Goal: Transaction & Acquisition: Book appointment/travel/reservation

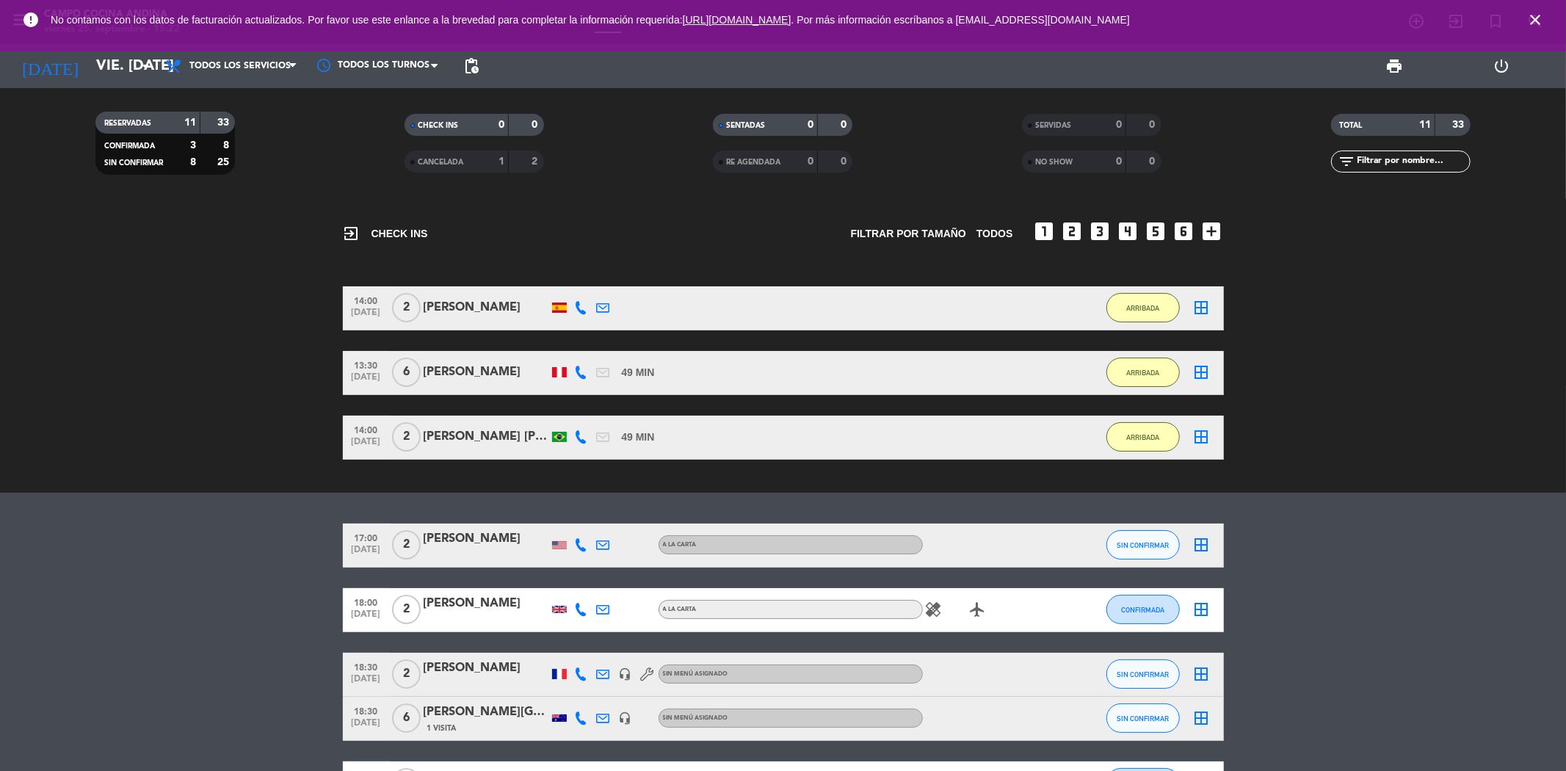
click at [1532, 15] on icon "close" at bounding box center [1535, 20] width 18 height 18
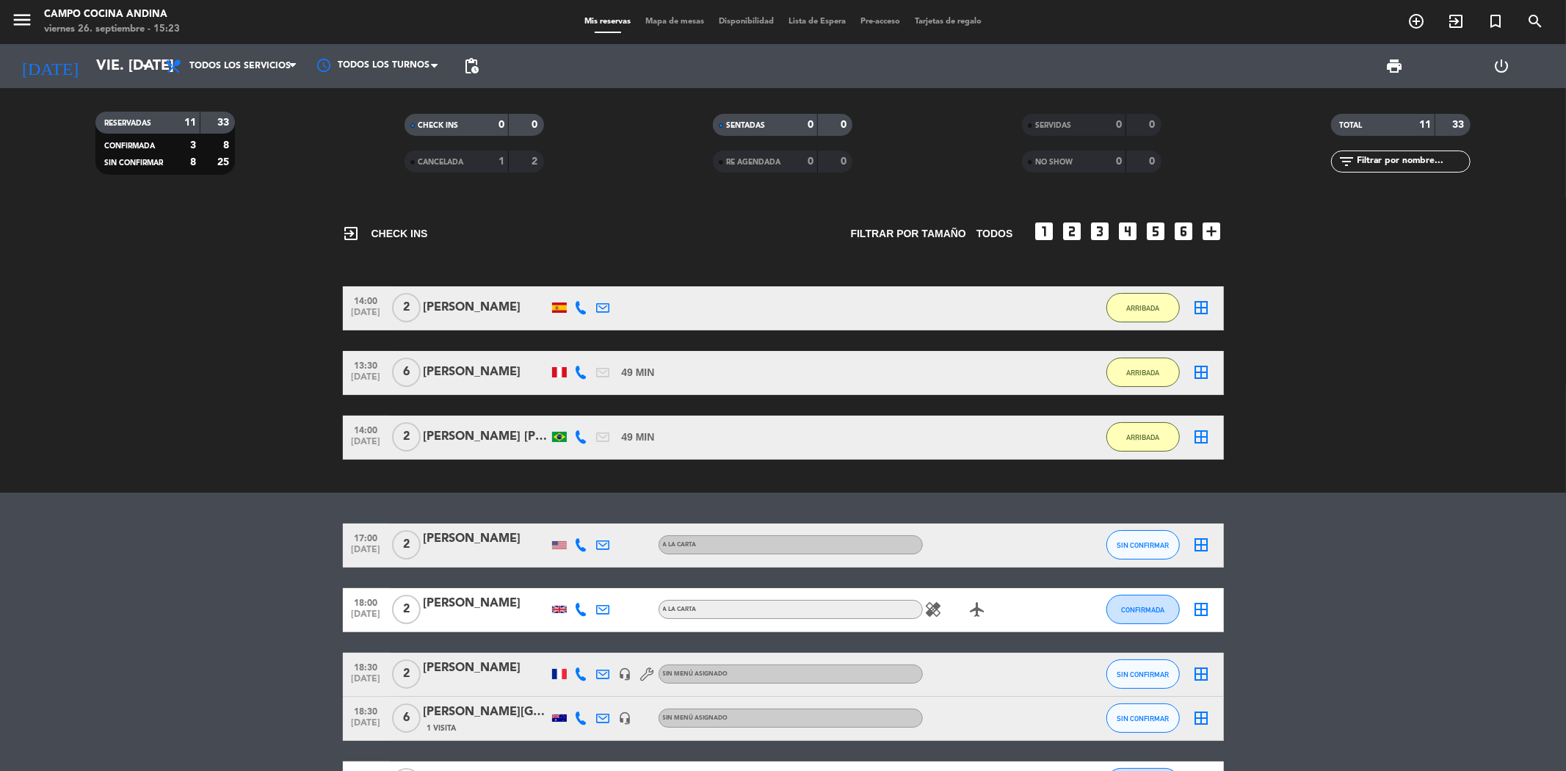
scroll to position [163, 0]
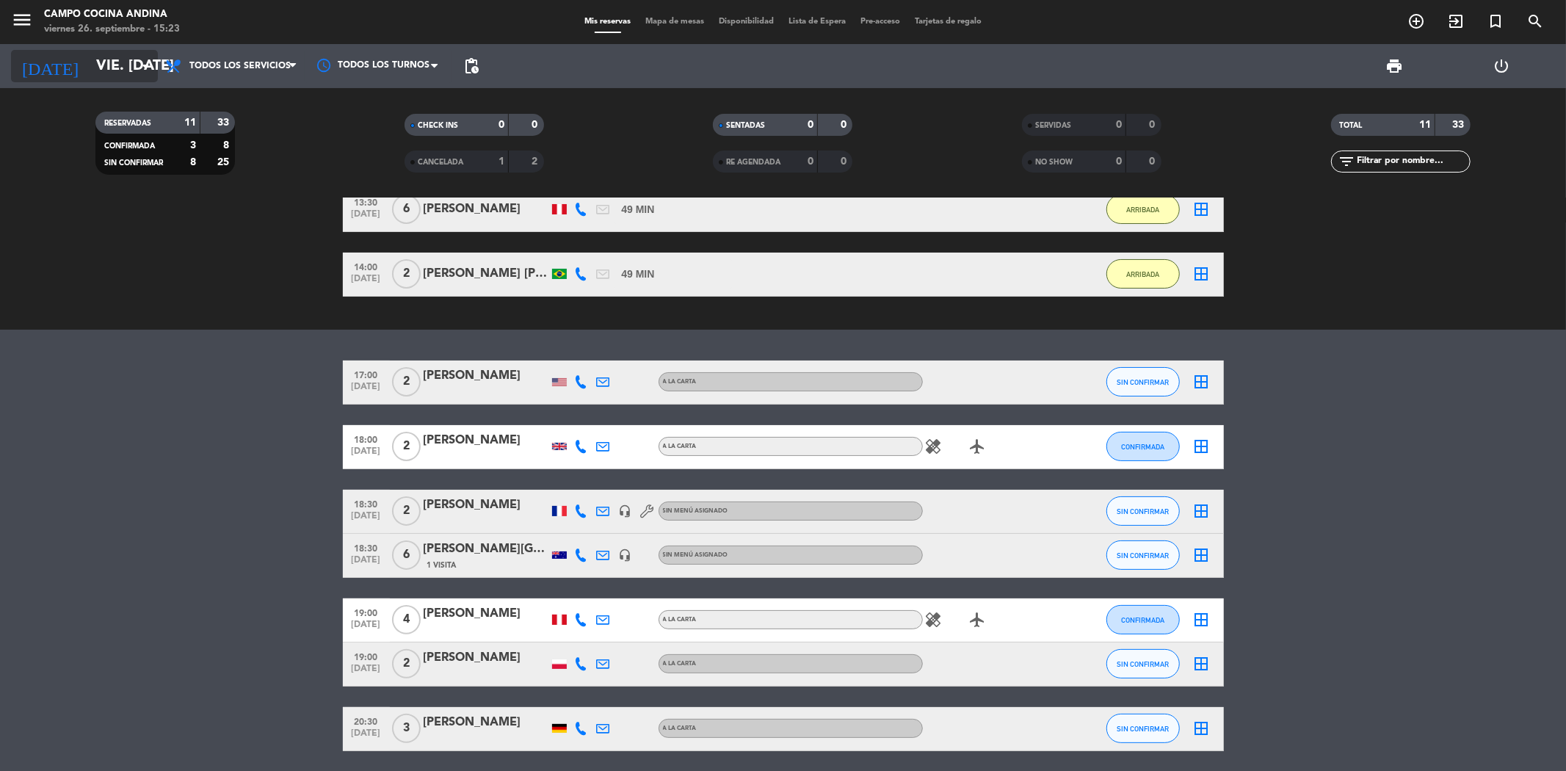
click at [144, 59] on icon "arrow_drop_down" at bounding box center [146, 66] width 18 height 18
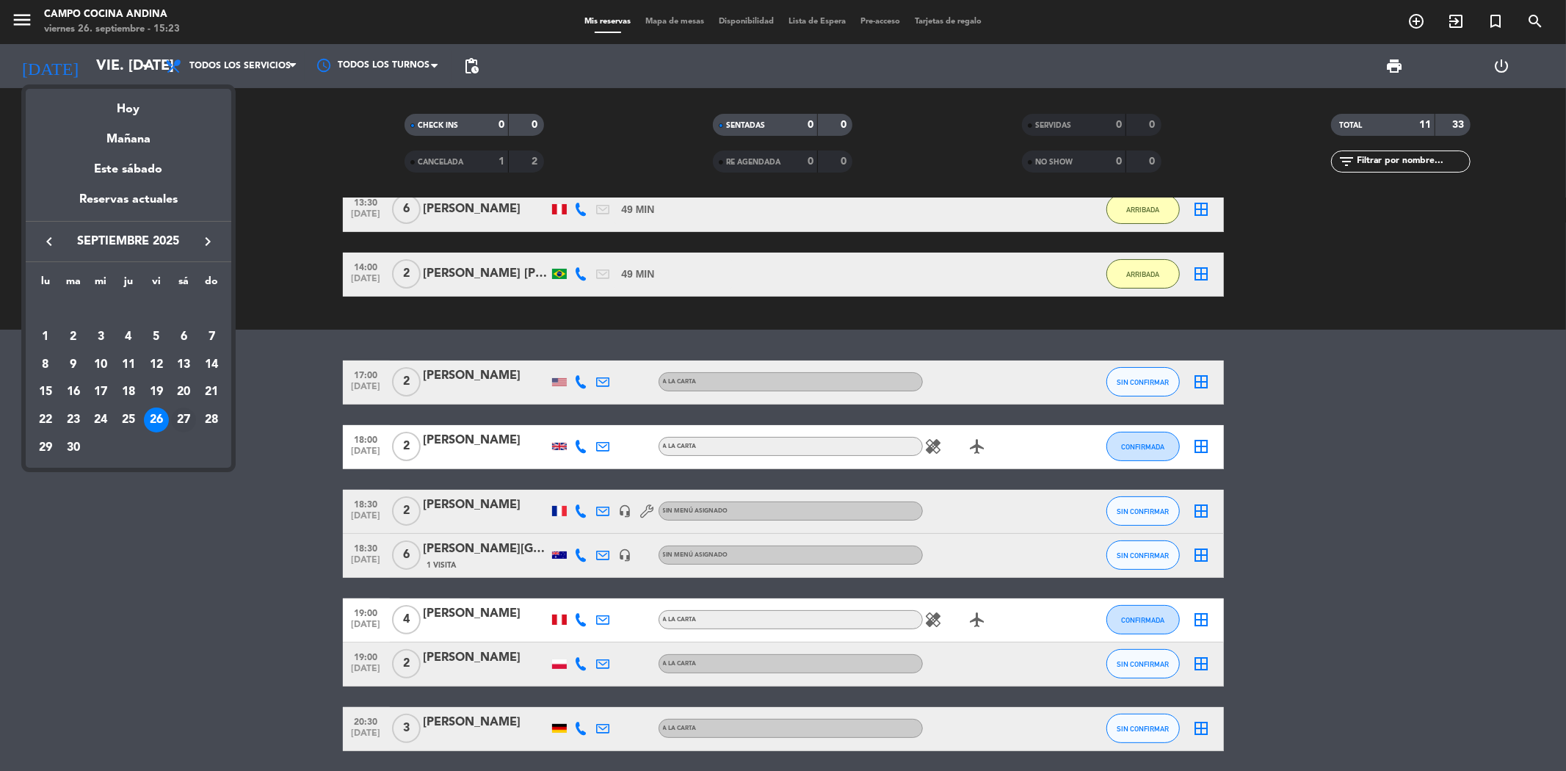
click at [179, 424] on div "27" at bounding box center [183, 419] width 25 height 25
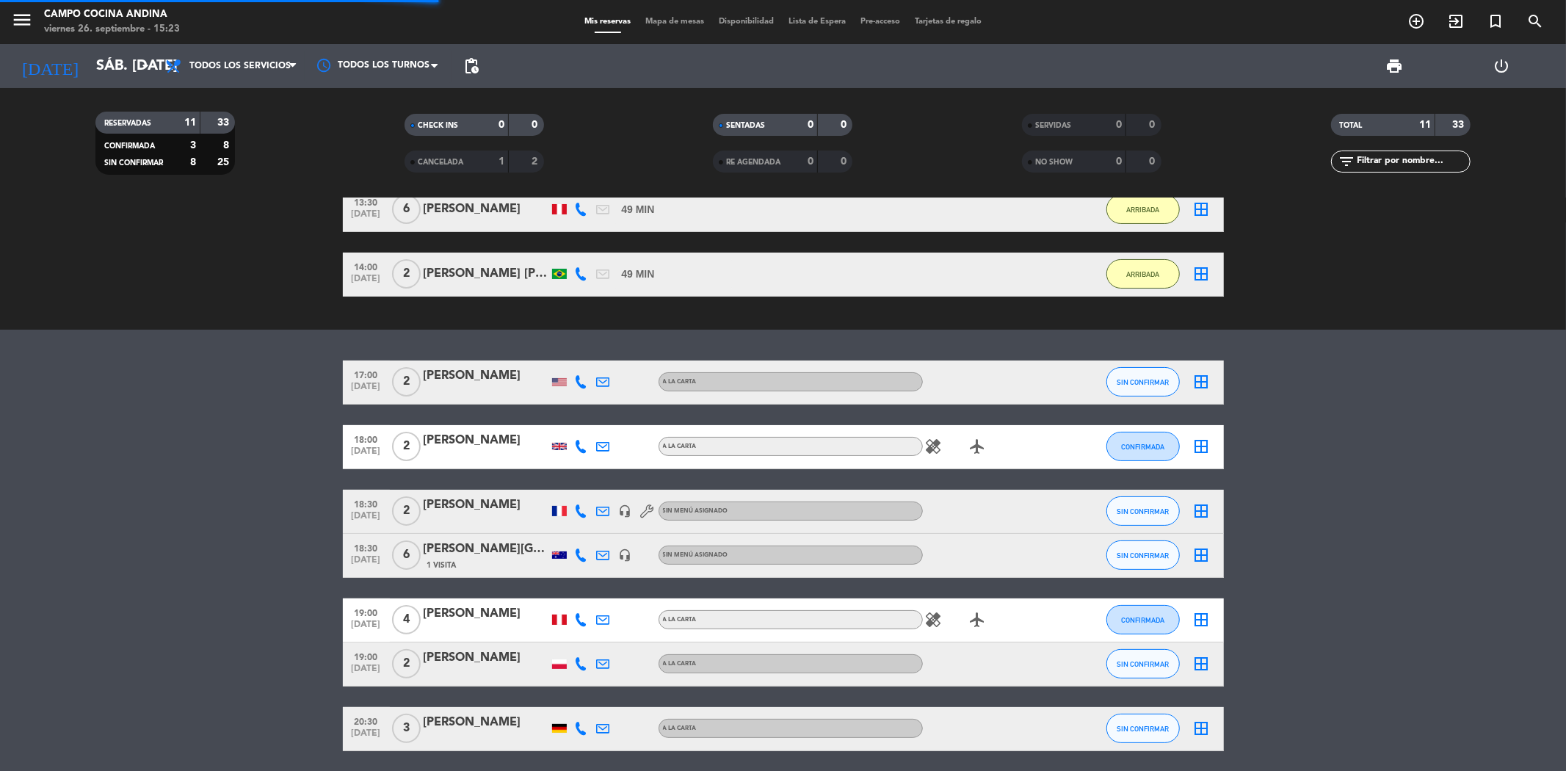
scroll to position [0, 0]
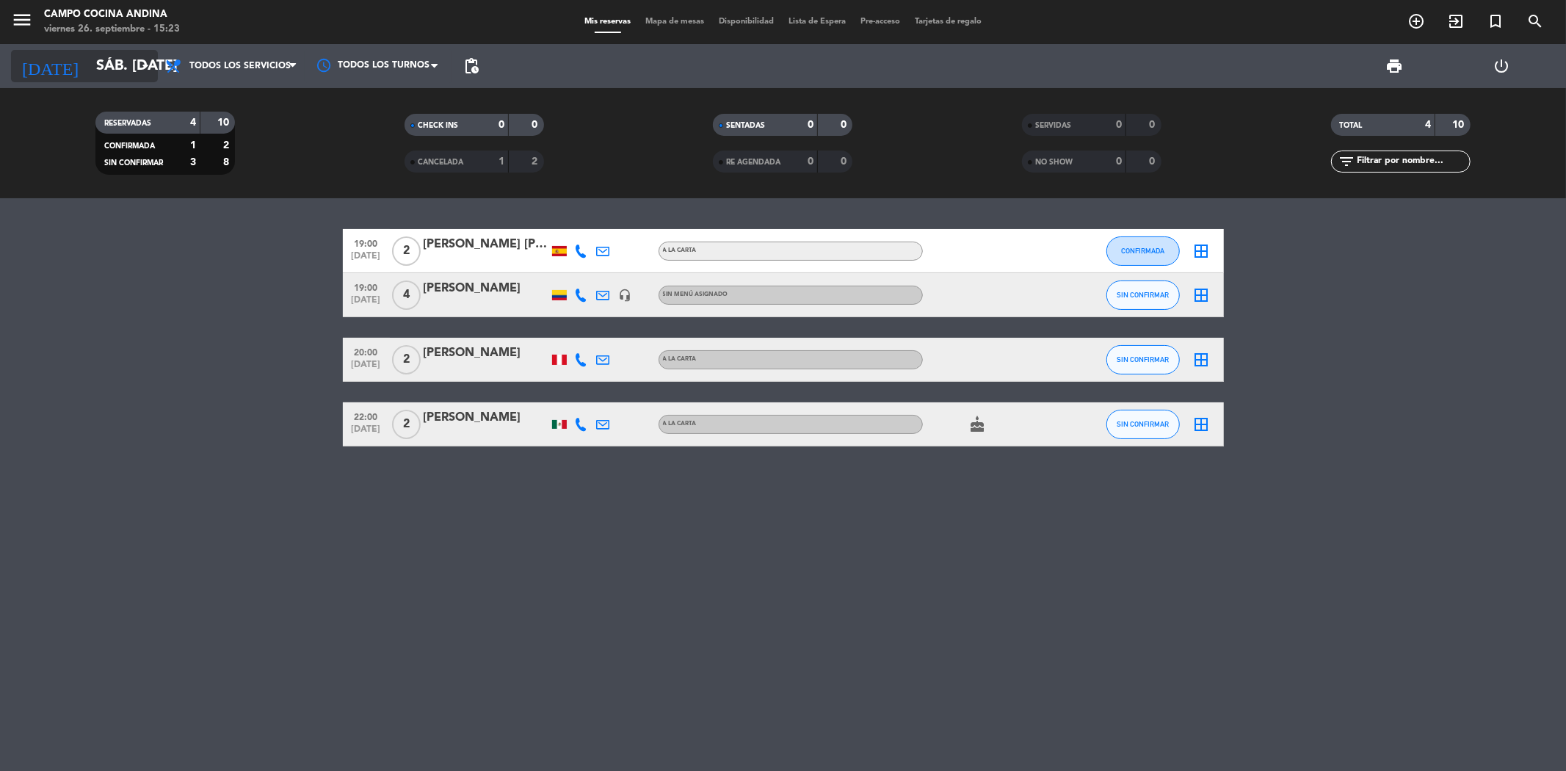
click at [141, 63] on icon "arrow_drop_down" at bounding box center [146, 66] width 18 height 18
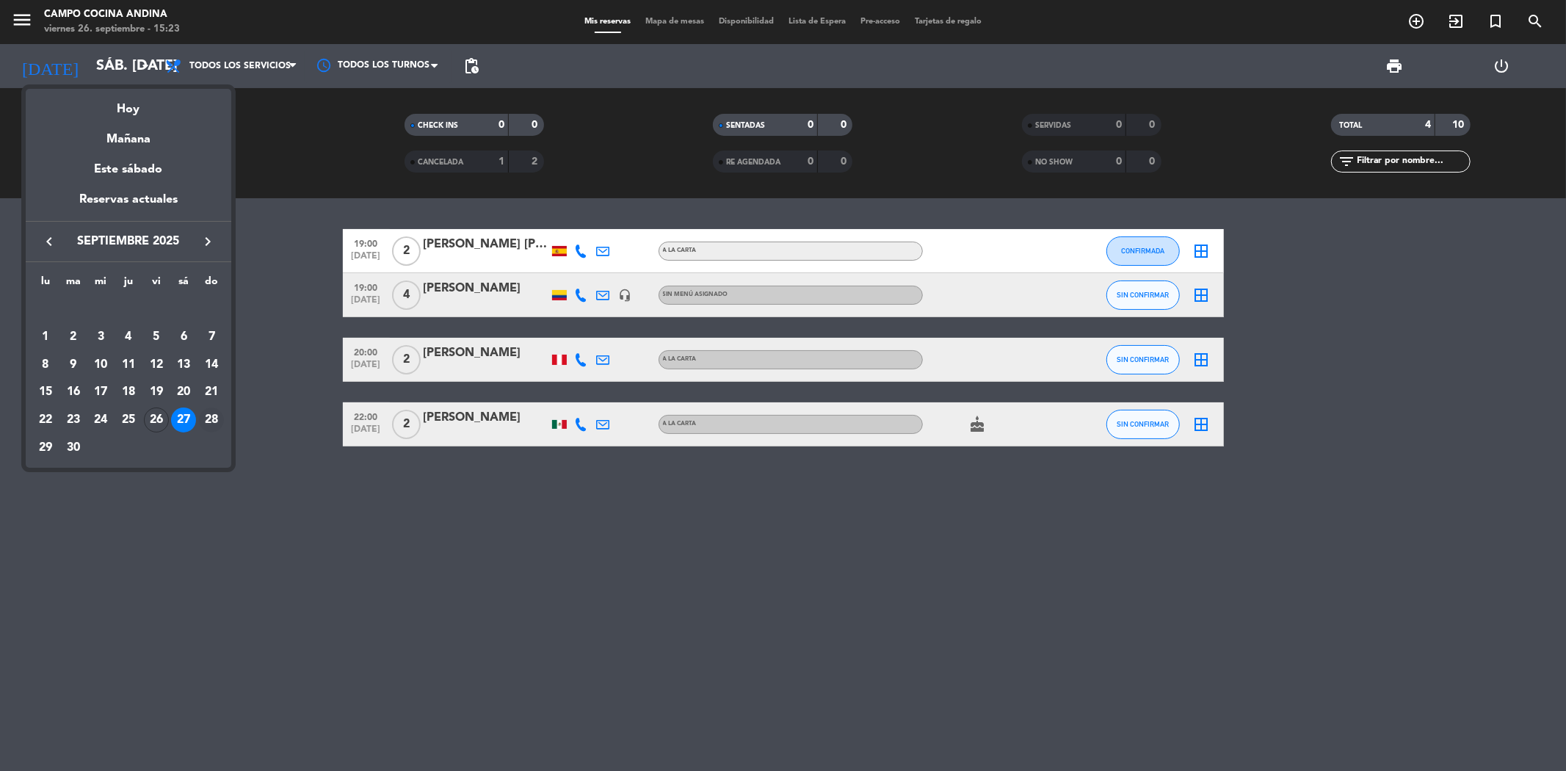
click at [211, 419] on div "28" at bounding box center [211, 419] width 25 height 25
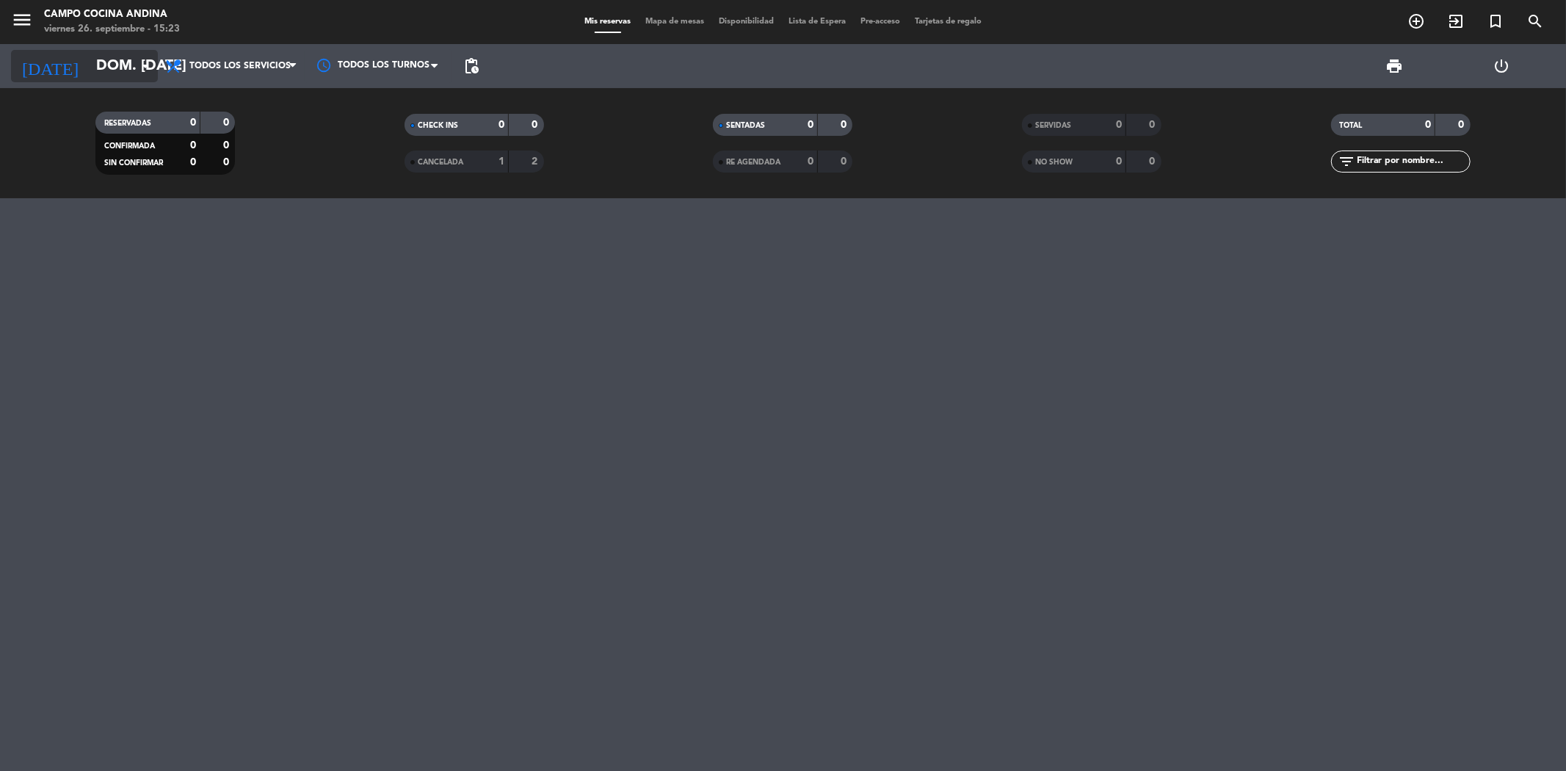
click at [148, 59] on icon "arrow_drop_down" at bounding box center [146, 66] width 18 height 18
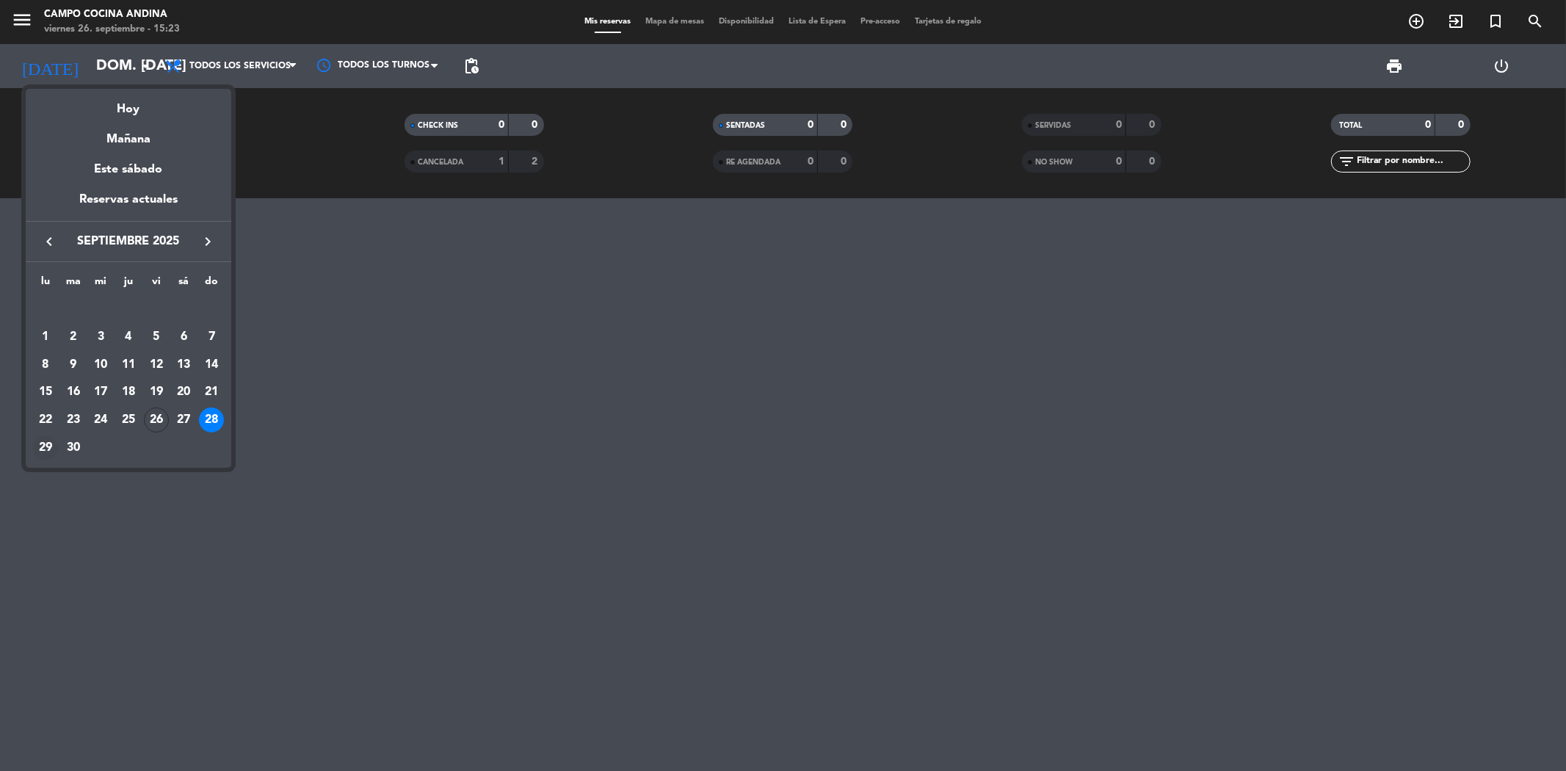
click at [43, 450] on div "29" at bounding box center [45, 447] width 25 height 25
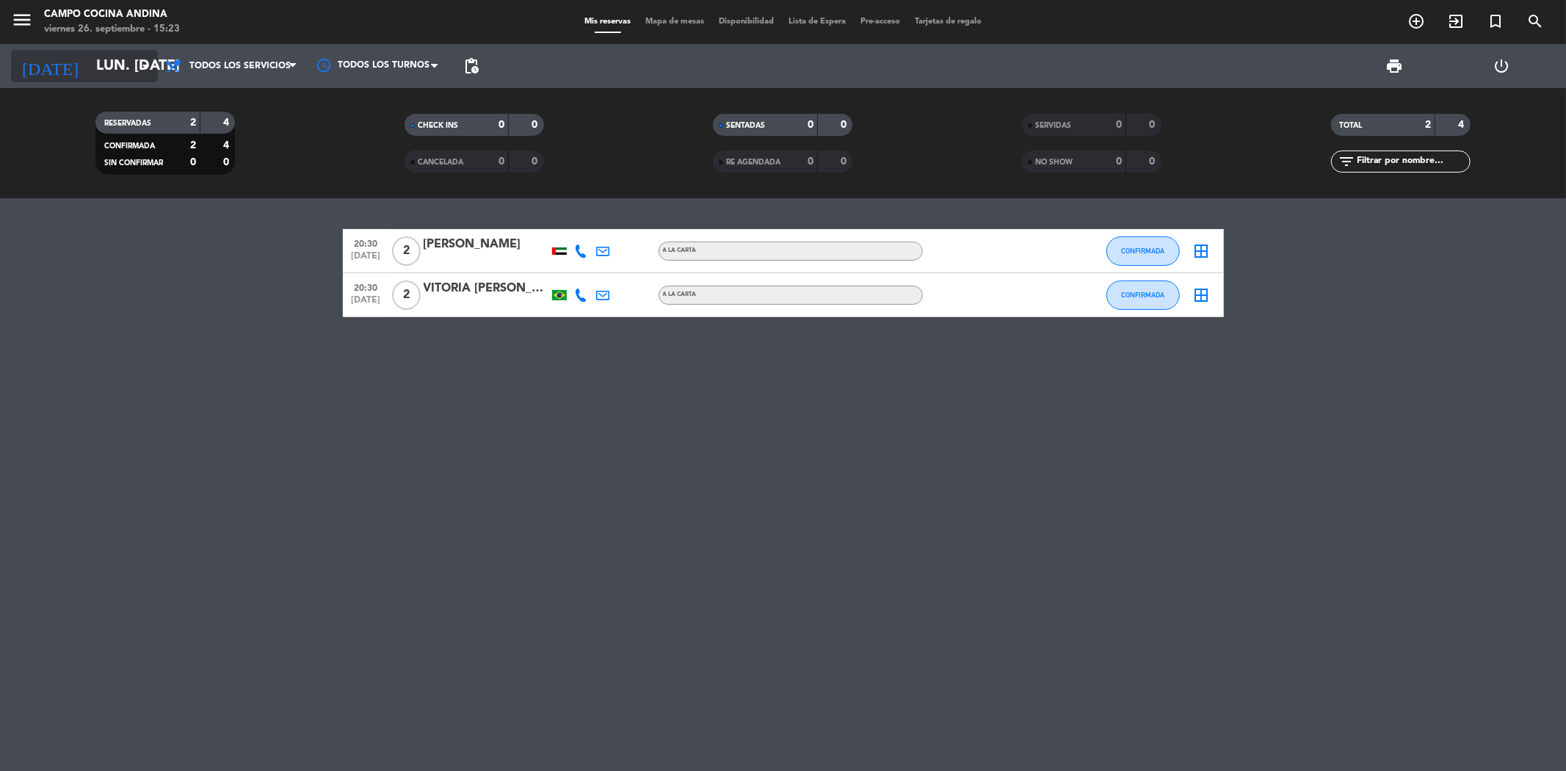
click at [141, 64] on icon "arrow_drop_down" at bounding box center [146, 66] width 18 height 18
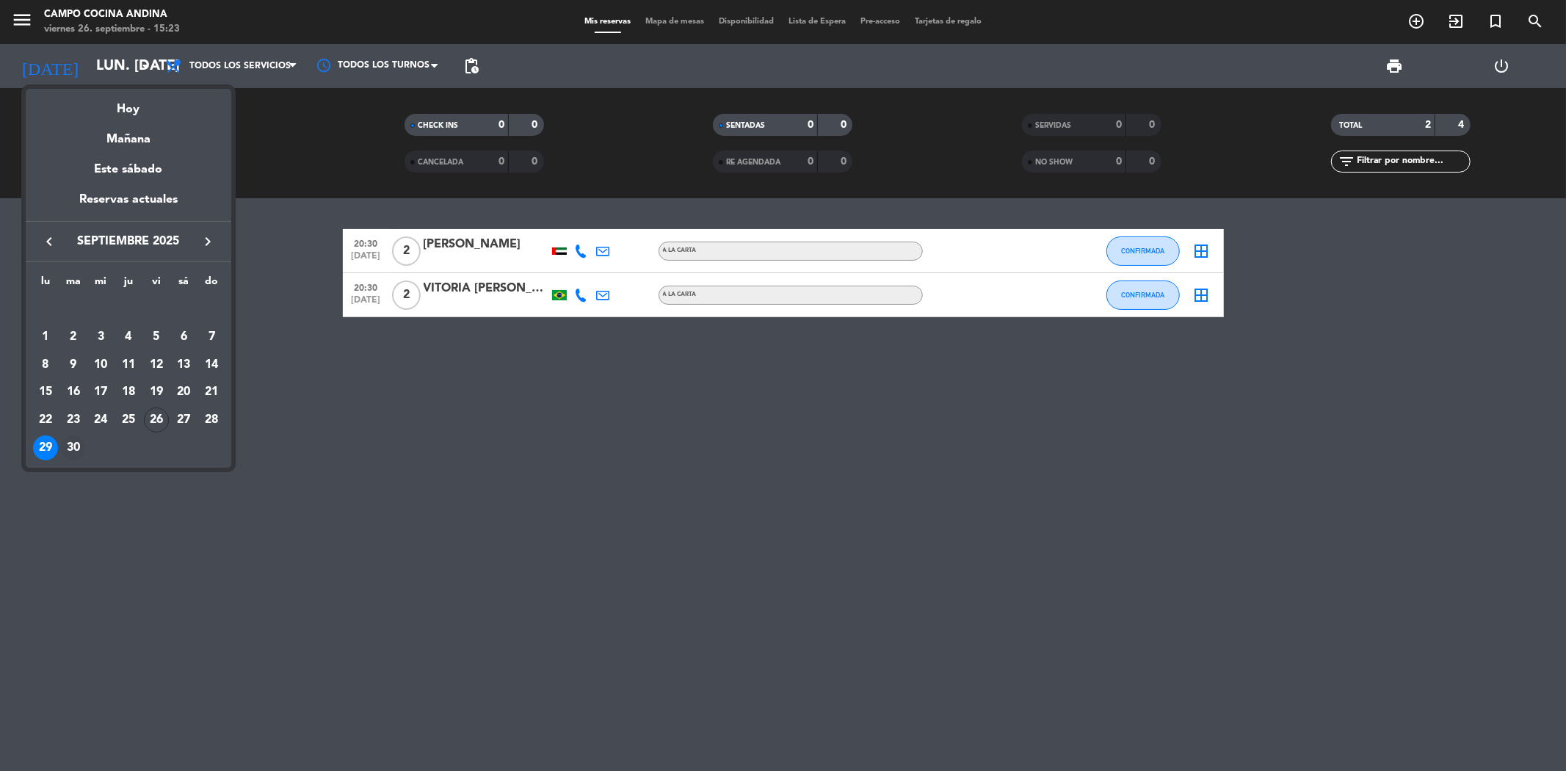
click at [73, 444] on div "30" at bounding box center [73, 447] width 25 height 25
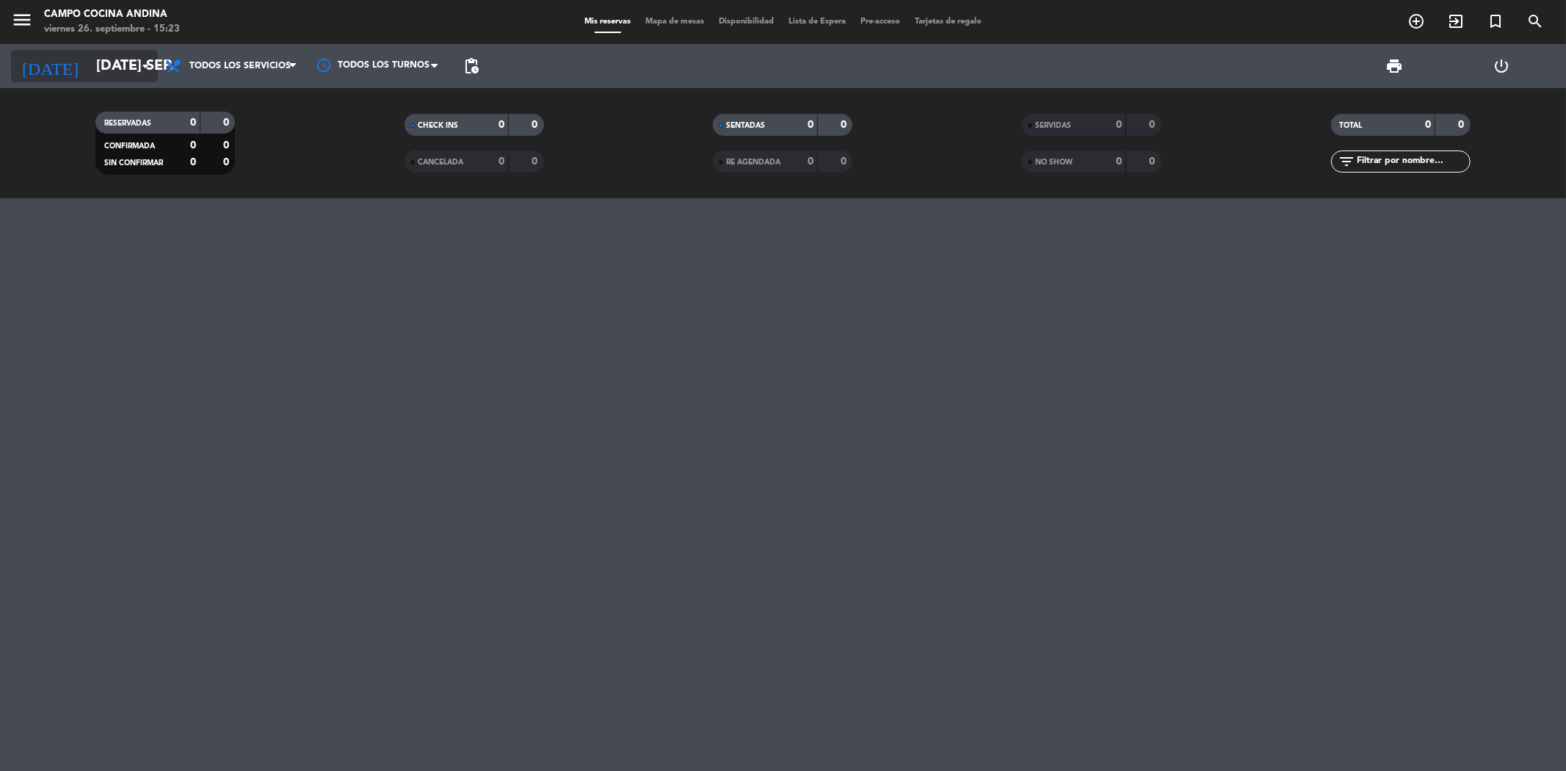
click at [145, 64] on icon "arrow_drop_down" at bounding box center [146, 66] width 18 height 18
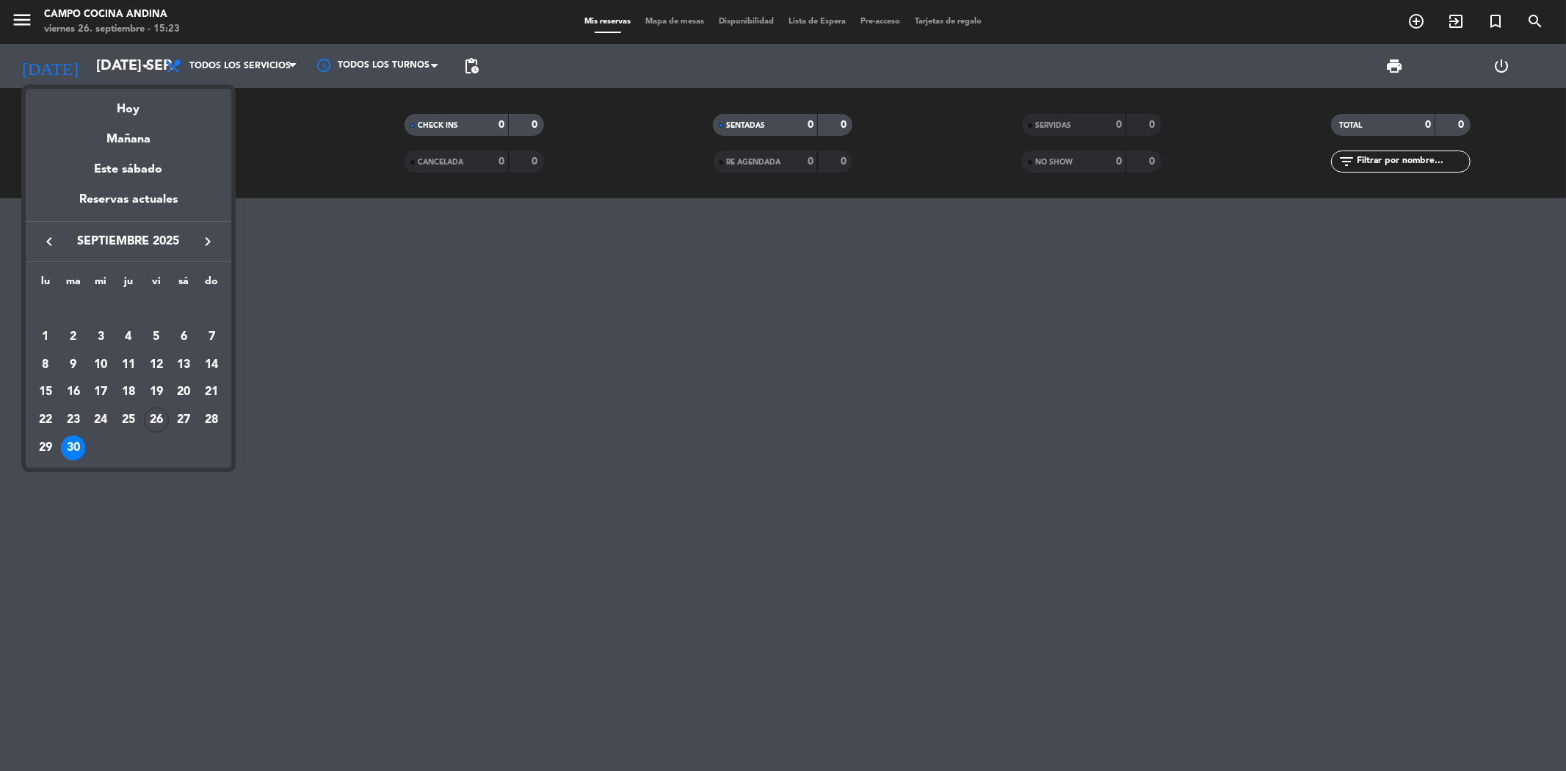
click at [201, 239] on icon "keyboard_arrow_right" at bounding box center [208, 242] width 18 height 18
click at [98, 333] on div "1" at bounding box center [100, 337] width 25 height 25
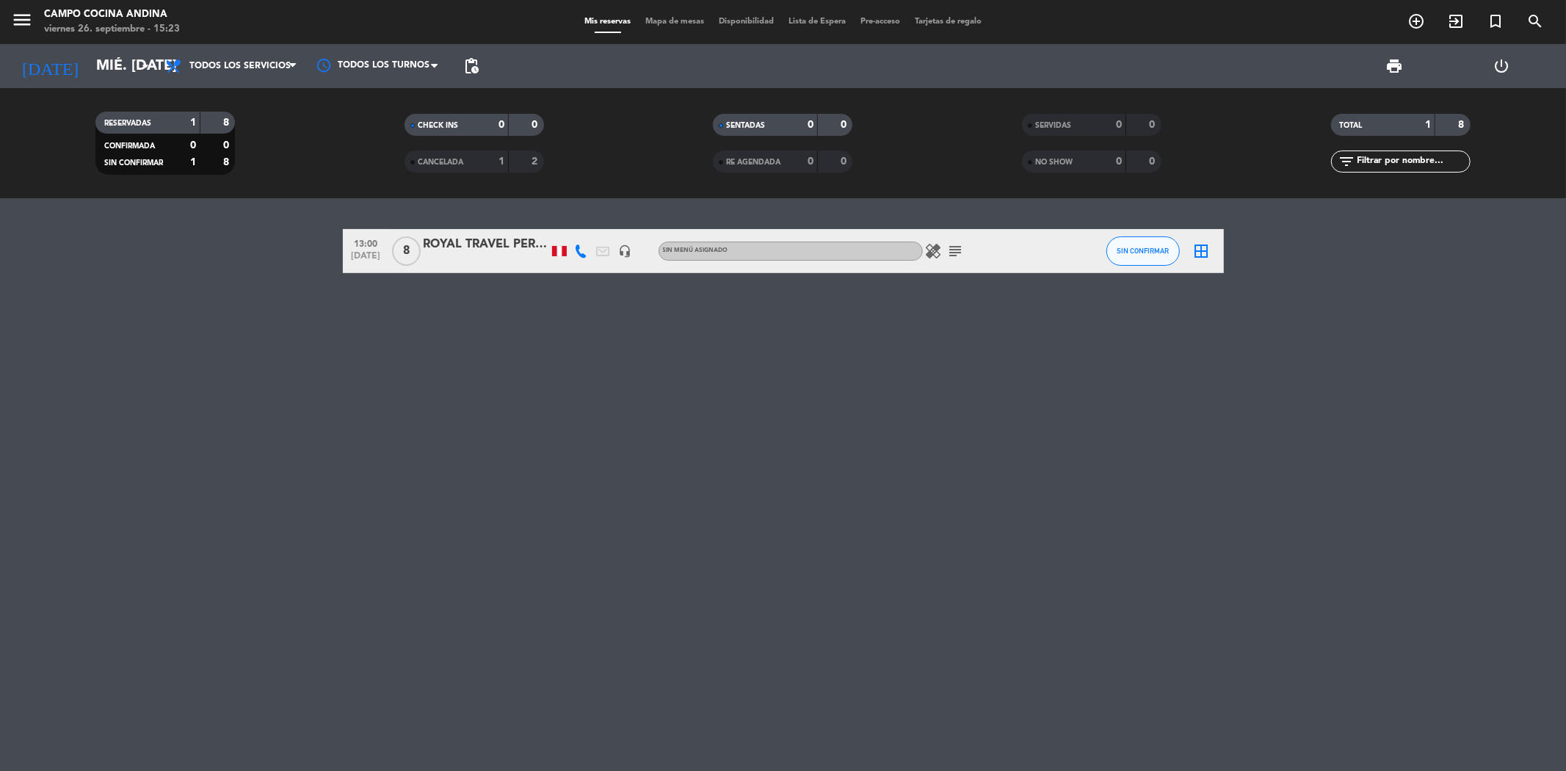
click at [957, 245] on icon "subject" at bounding box center [956, 251] width 18 height 18
click at [142, 65] on icon "arrow_drop_down" at bounding box center [146, 66] width 18 height 18
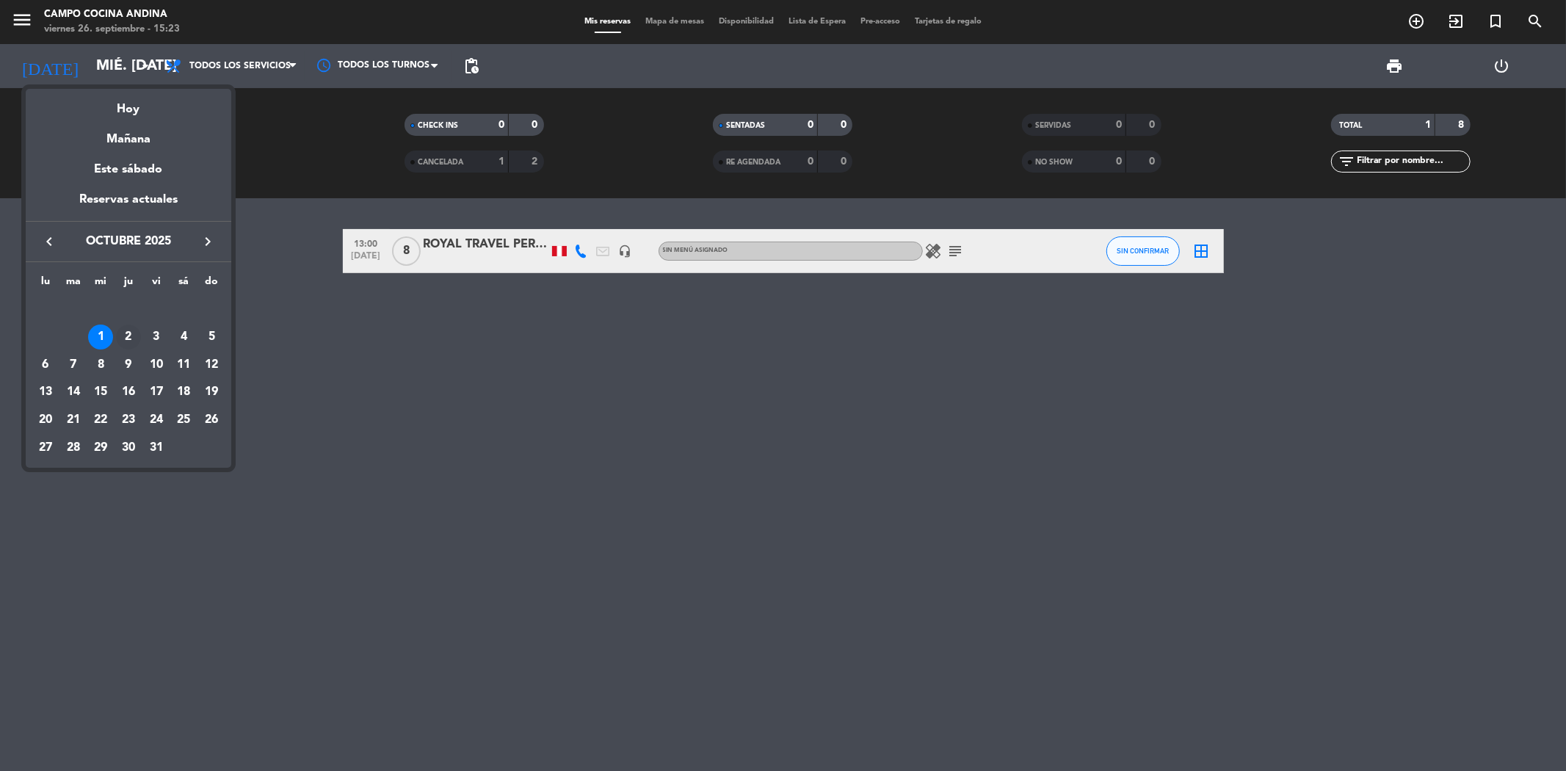
click at [122, 332] on div "2" at bounding box center [128, 337] width 25 height 25
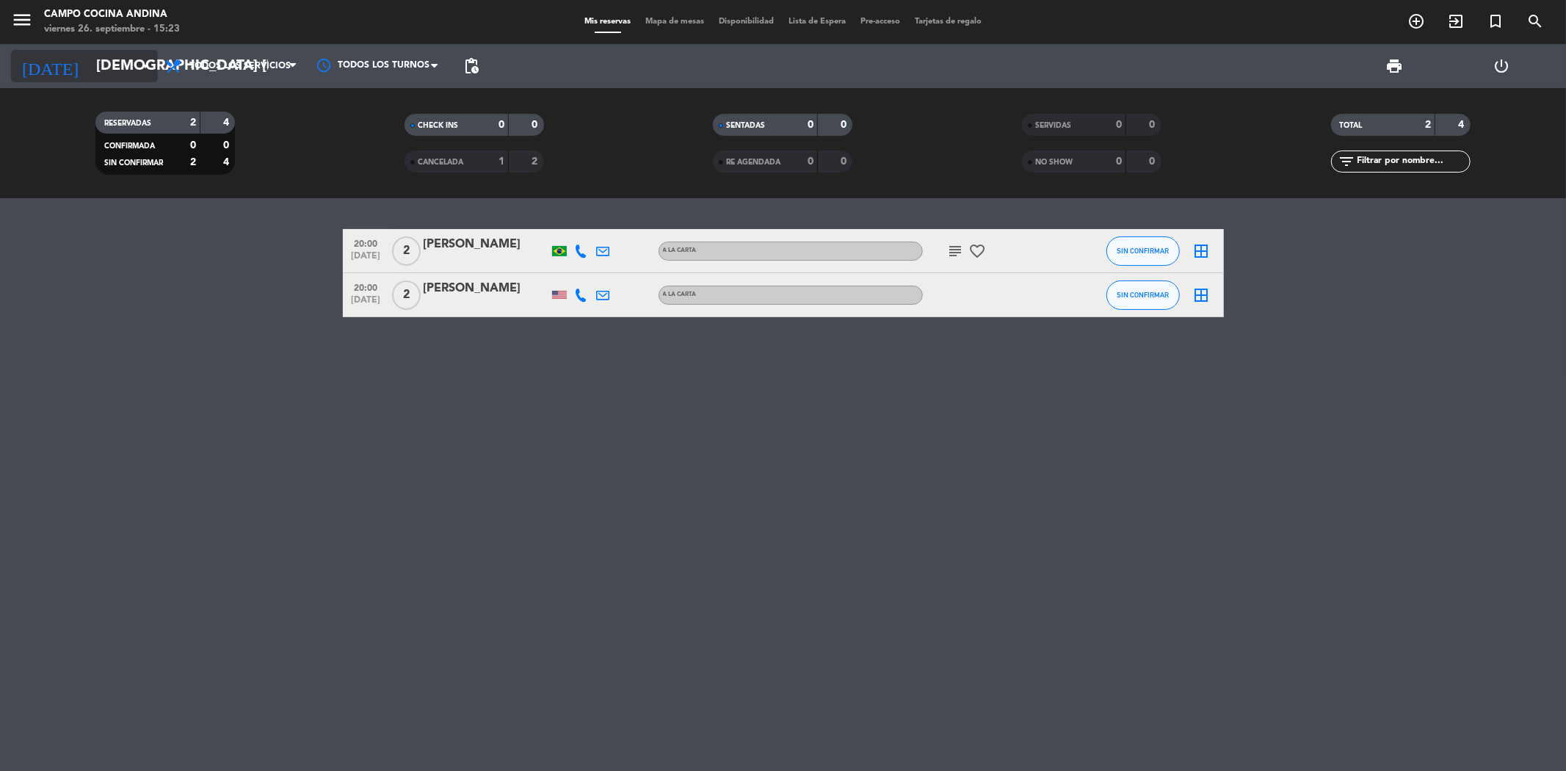
click at [140, 67] on icon "arrow_drop_down" at bounding box center [146, 66] width 18 height 18
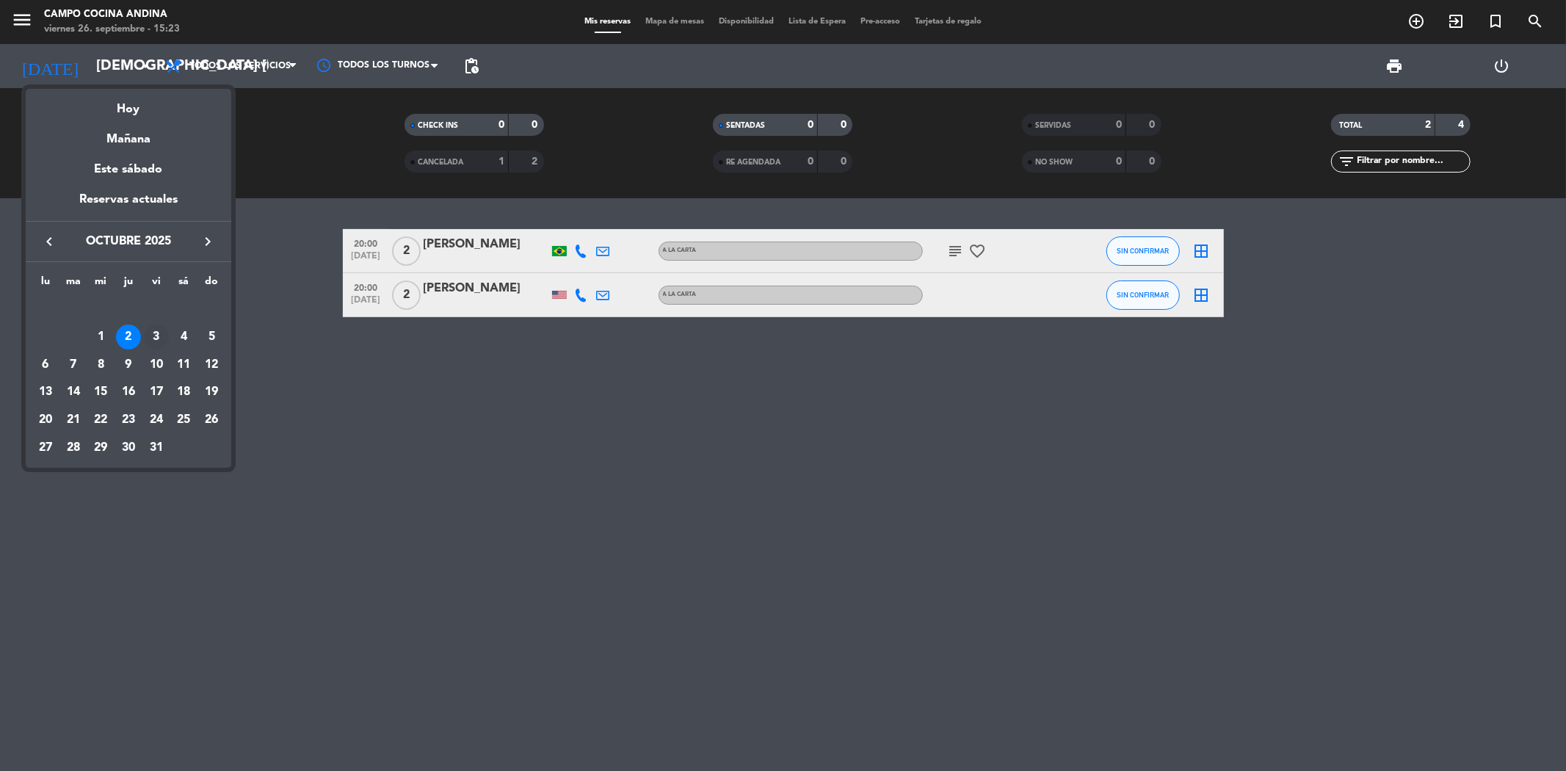
click at [151, 341] on div "3" at bounding box center [156, 337] width 25 height 25
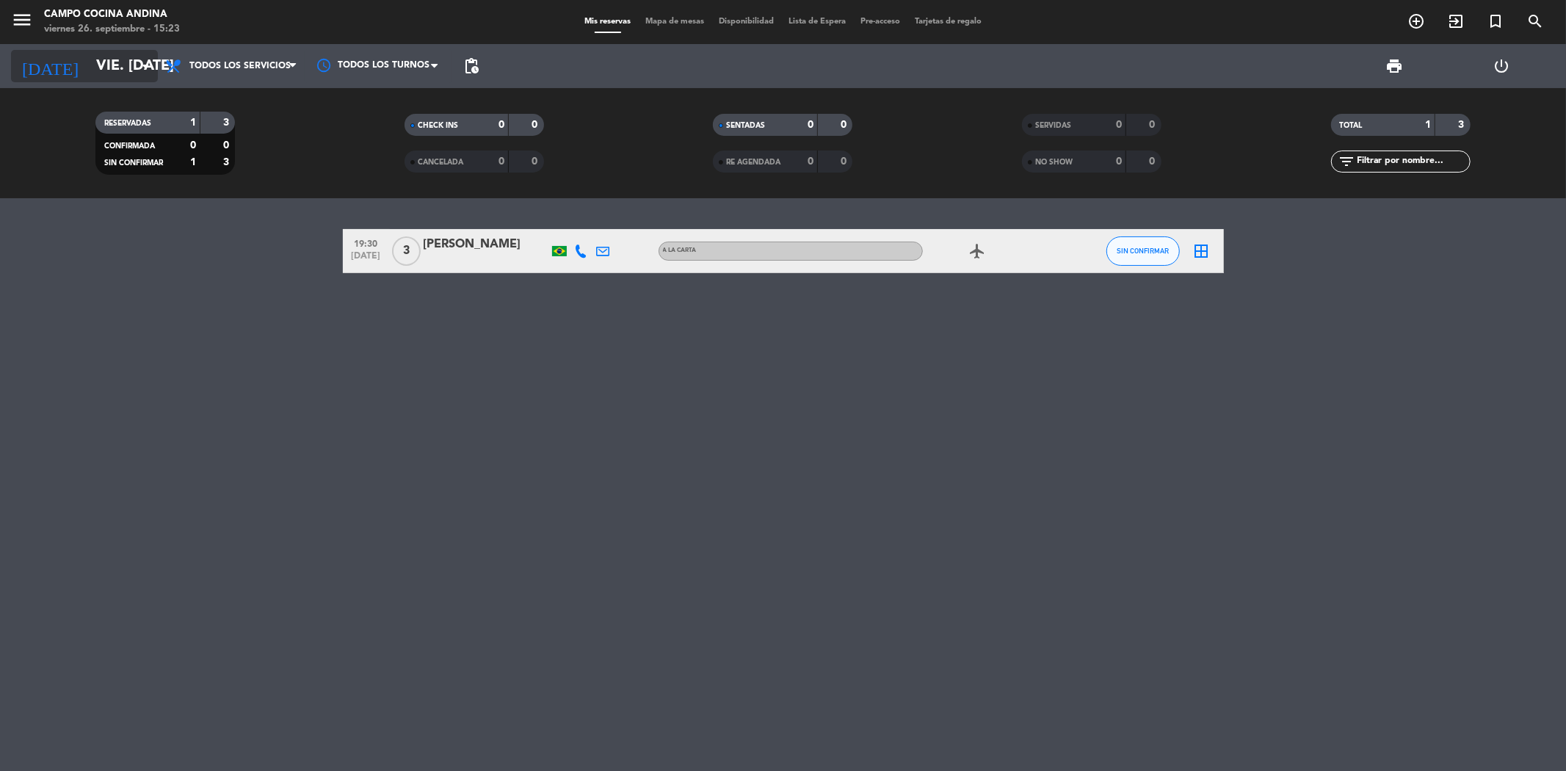
click at [148, 63] on icon "arrow_drop_down" at bounding box center [146, 66] width 18 height 18
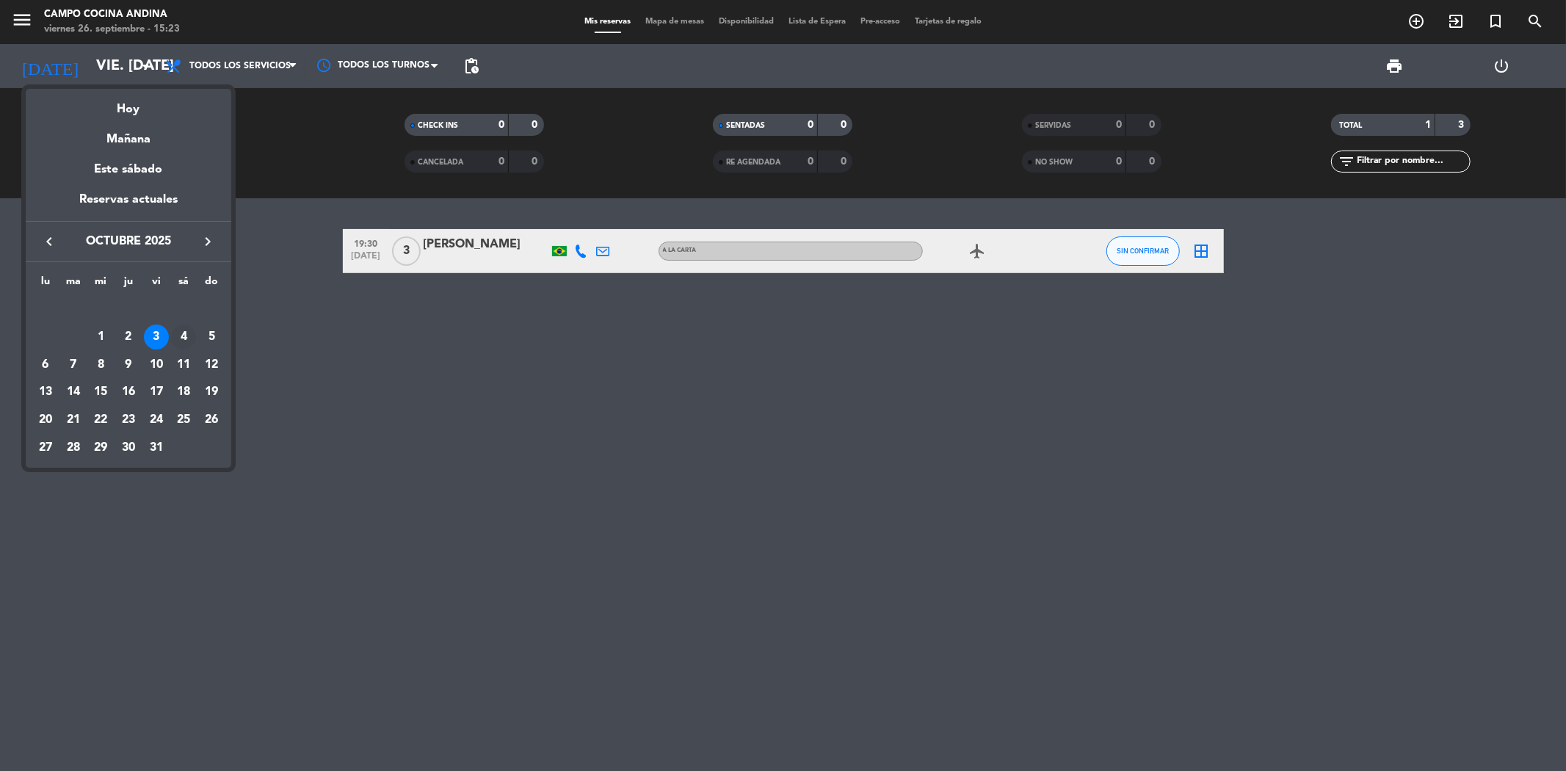
click at [184, 343] on div "4" at bounding box center [183, 337] width 25 height 25
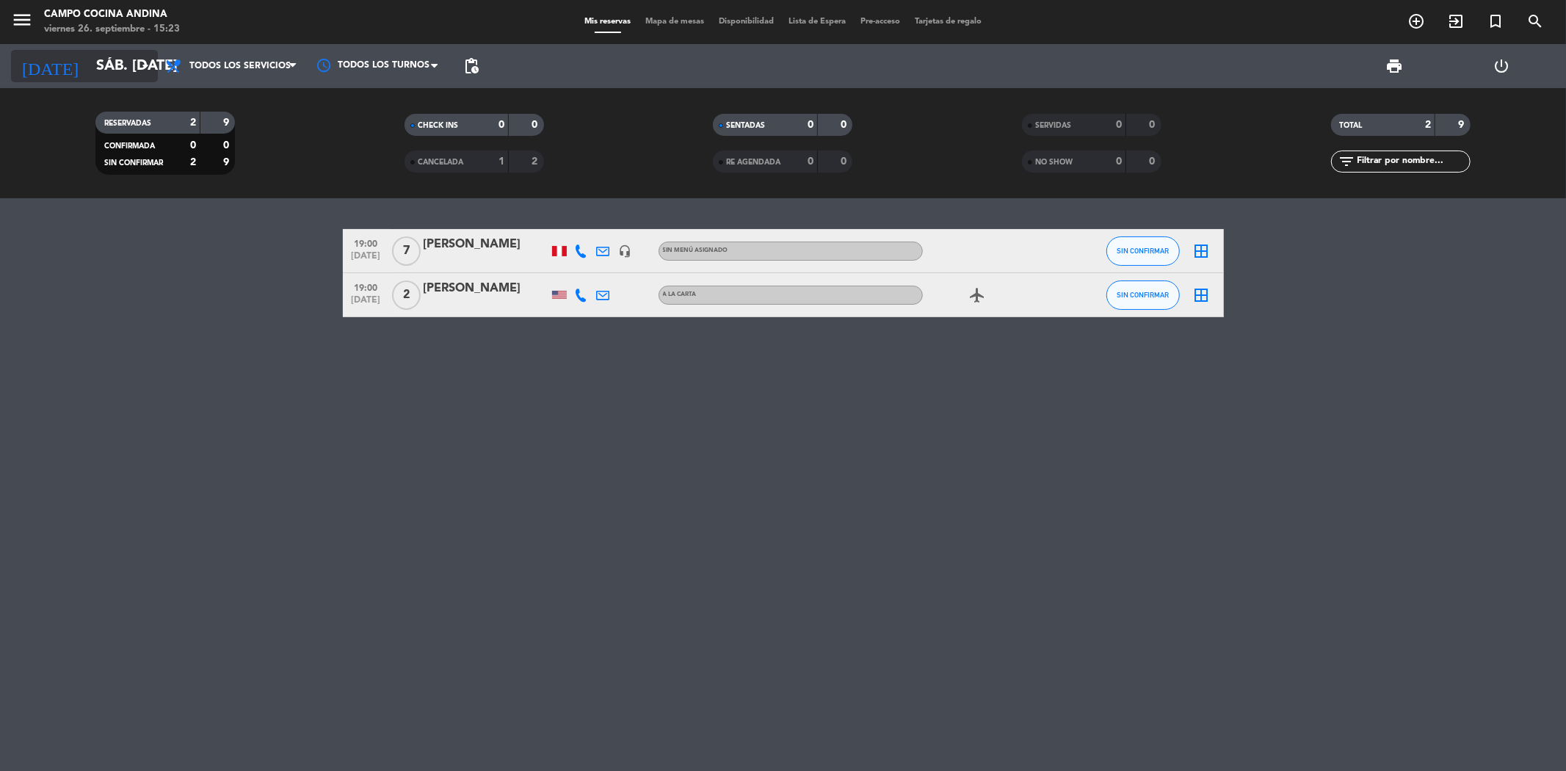
click at [147, 67] on icon "arrow_drop_down" at bounding box center [146, 66] width 18 height 18
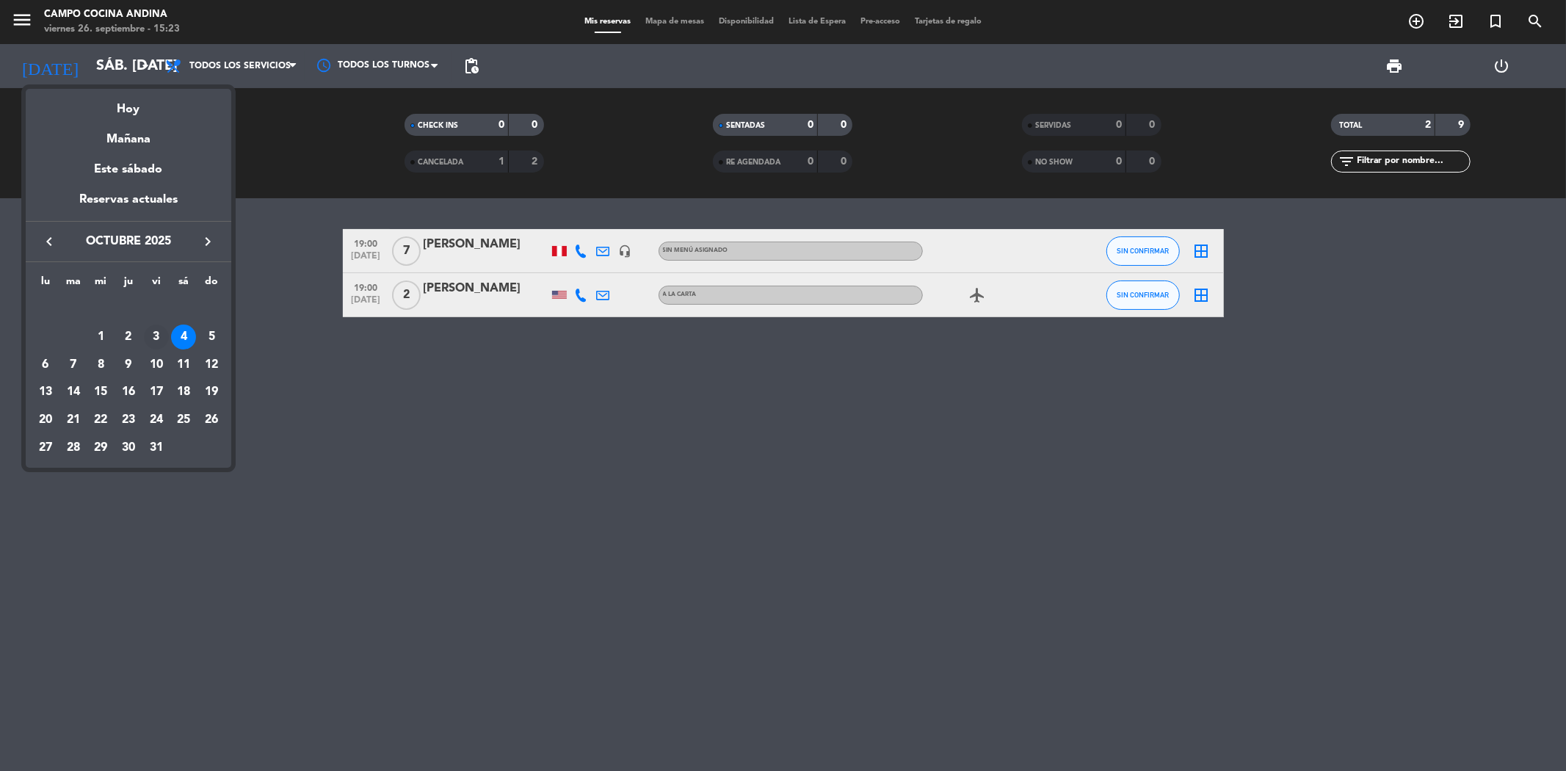
click at [150, 333] on div "3" at bounding box center [156, 337] width 25 height 25
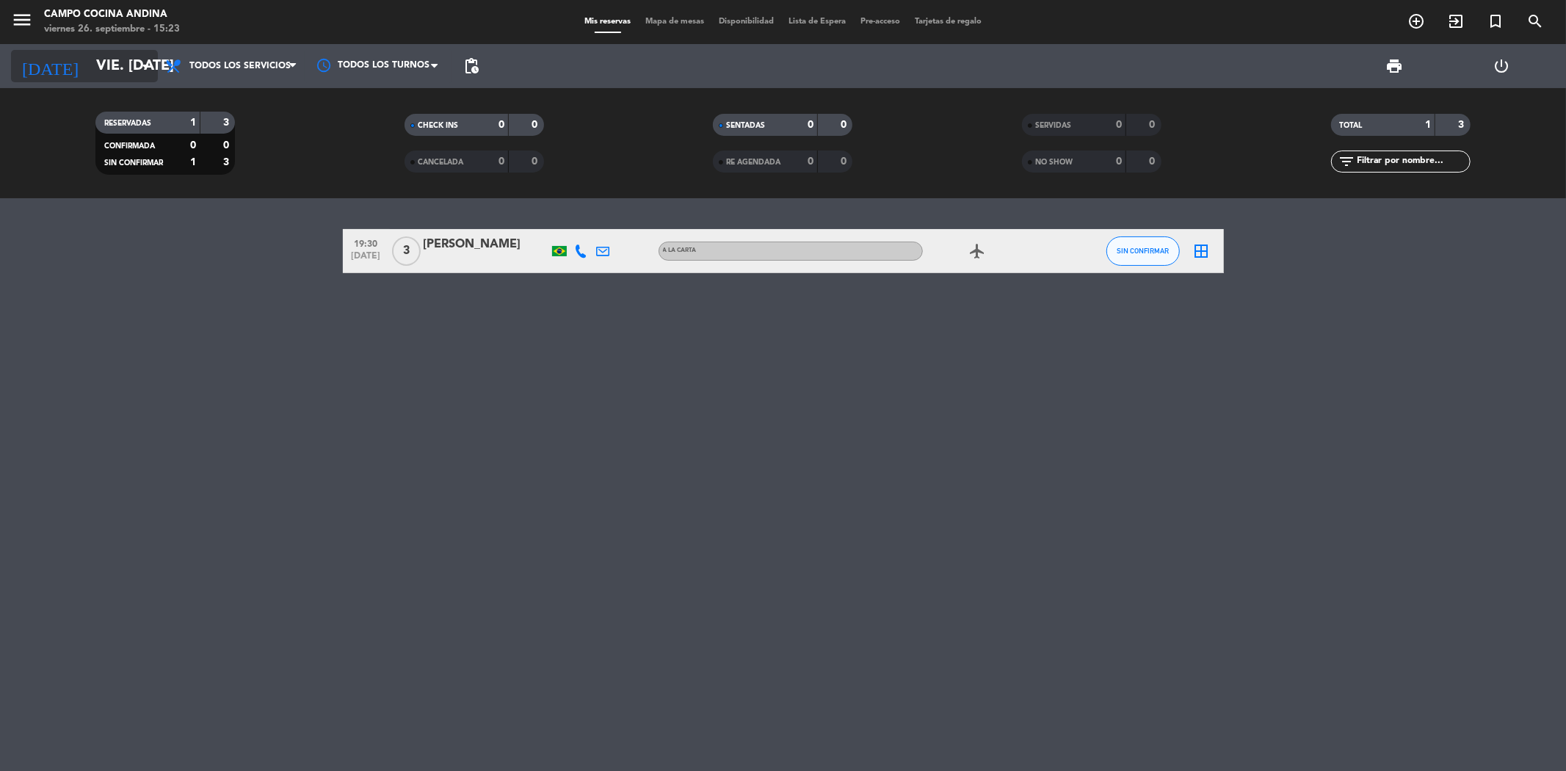
click at [137, 76] on input "vie. [DATE]" at bounding box center [182, 66] width 186 height 32
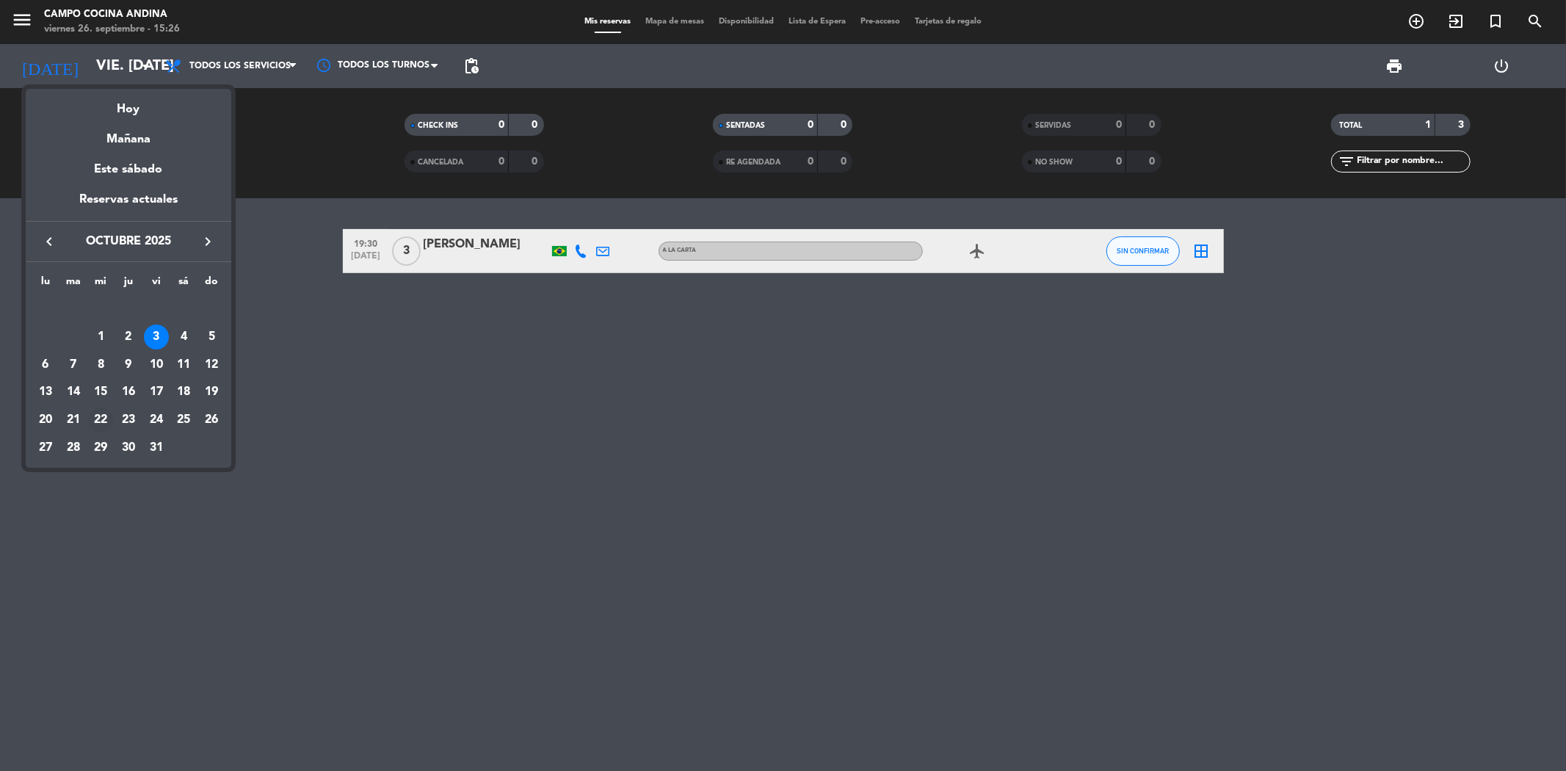
click at [100, 423] on div "22" at bounding box center [100, 419] width 25 height 25
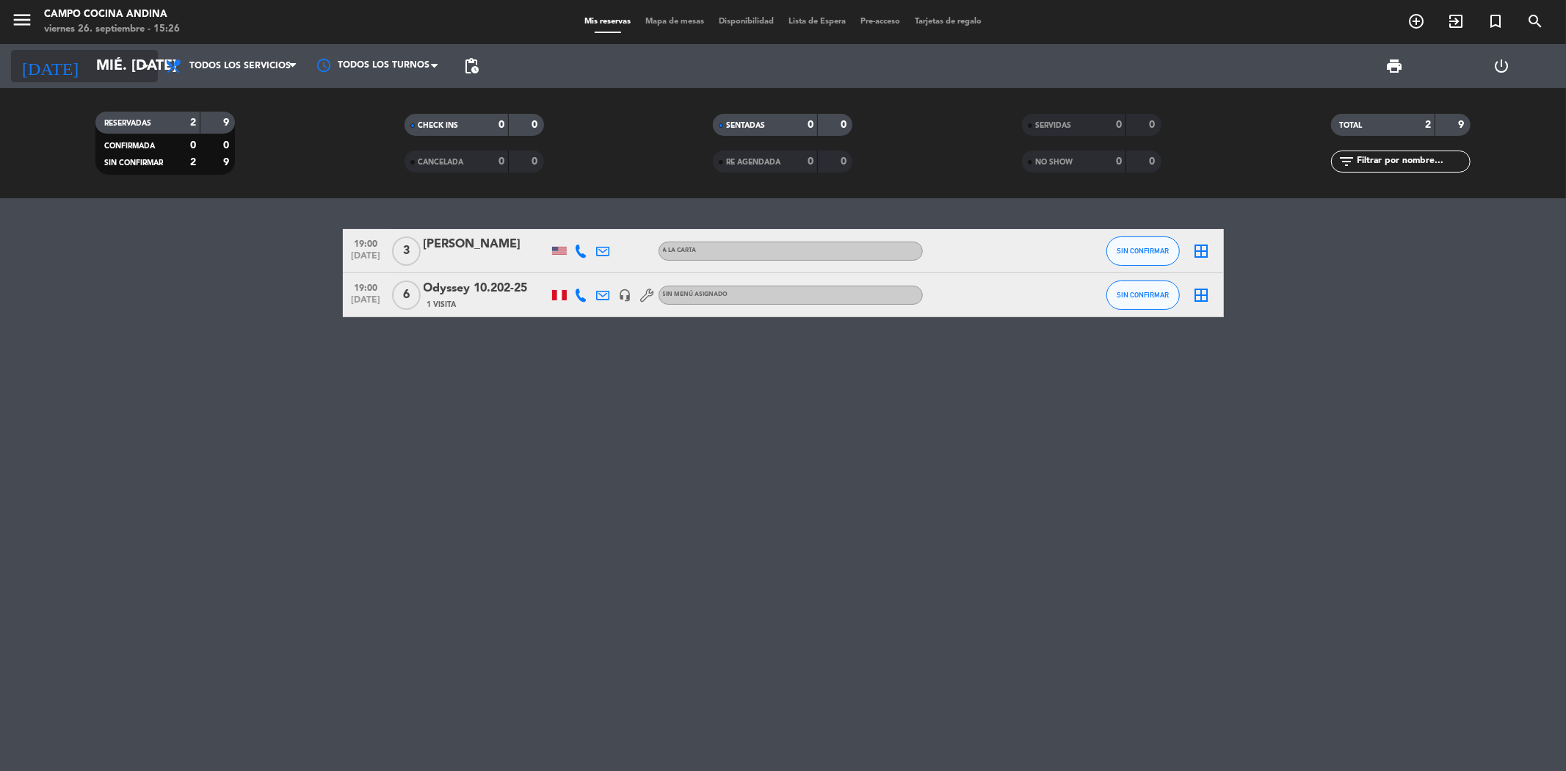
click at [140, 72] on icon "arrow_drop_down" at bounding box center [146, 66] width 18 height 18
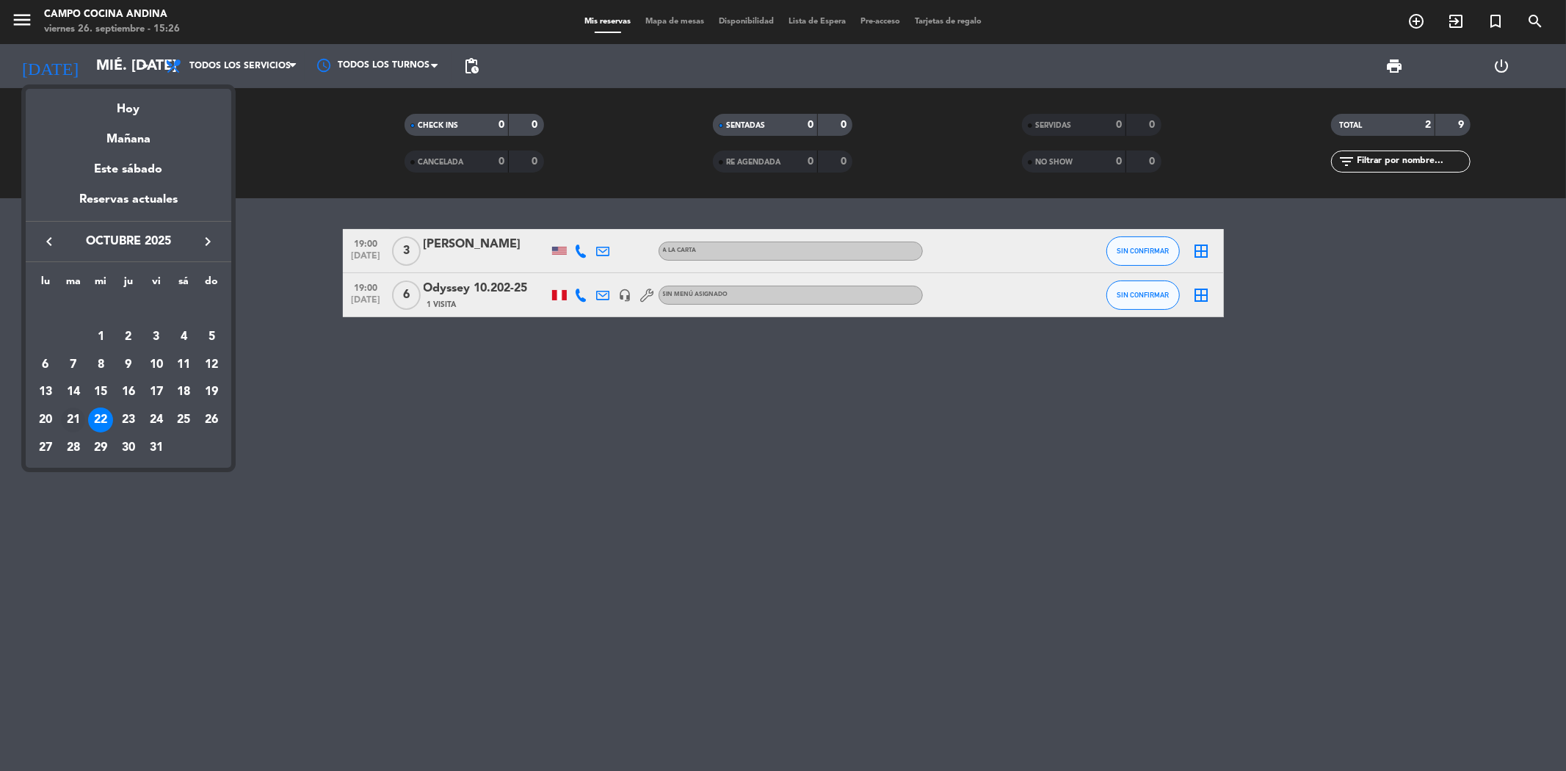
click at [70, 422] on div "21" at bounding box center [73, 419] width 25 height 25
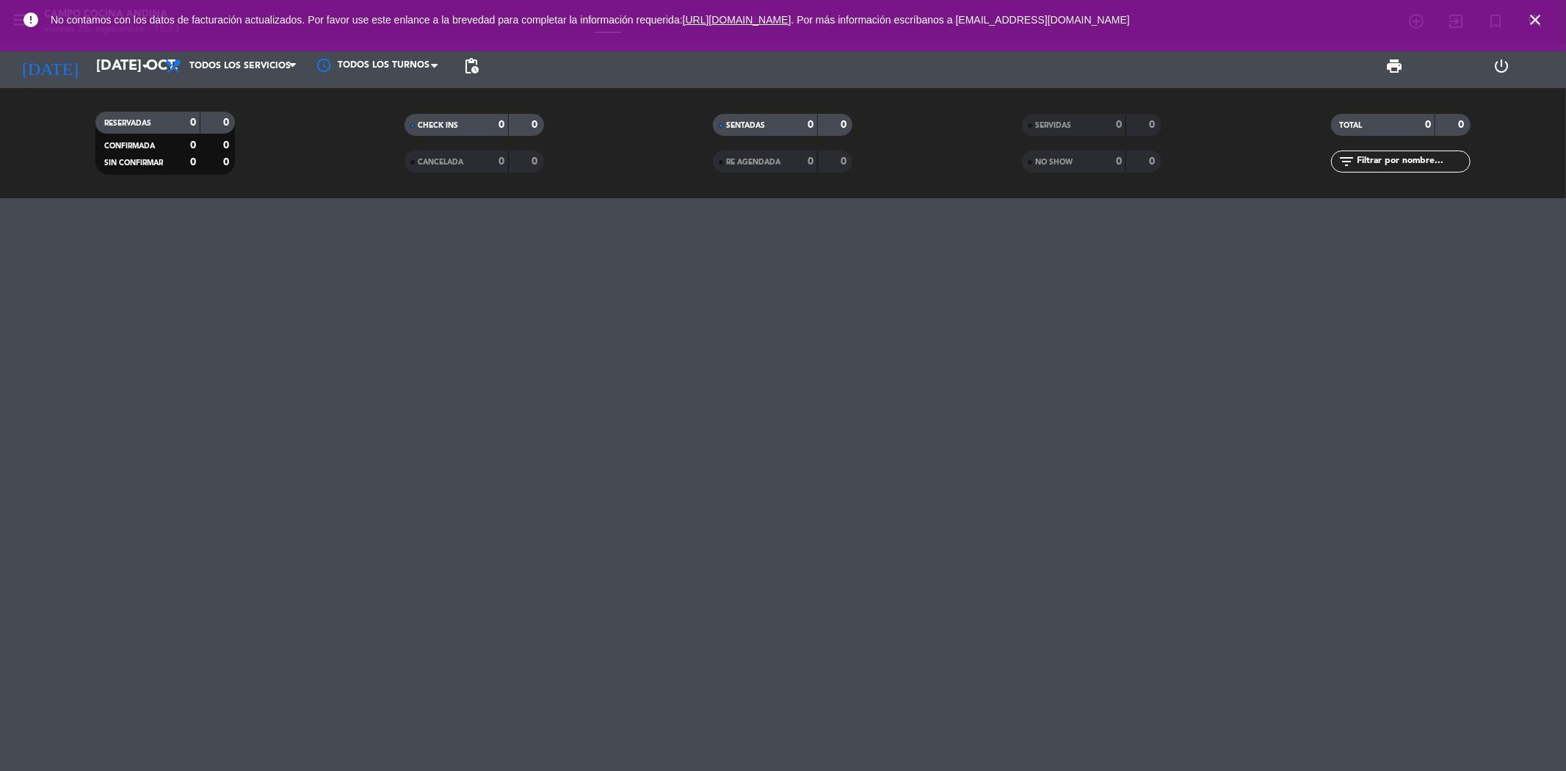
click at [1539, 18] on icon "close" at bounding box center [1535, 20] width 18 height 18
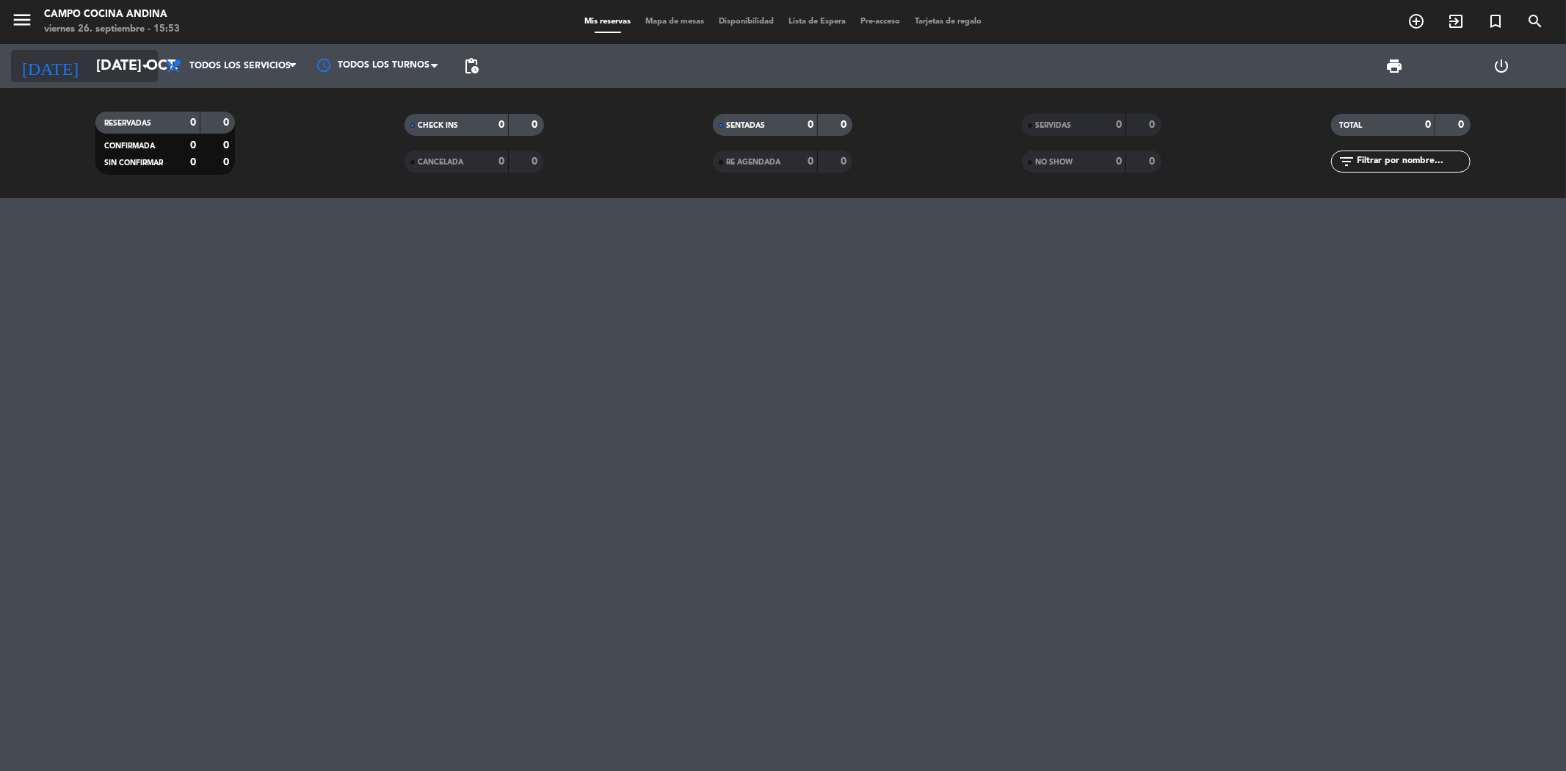
click at [127, 67] on input "[DATE] oct." at bounding box center [182, 66] width 186 height 32
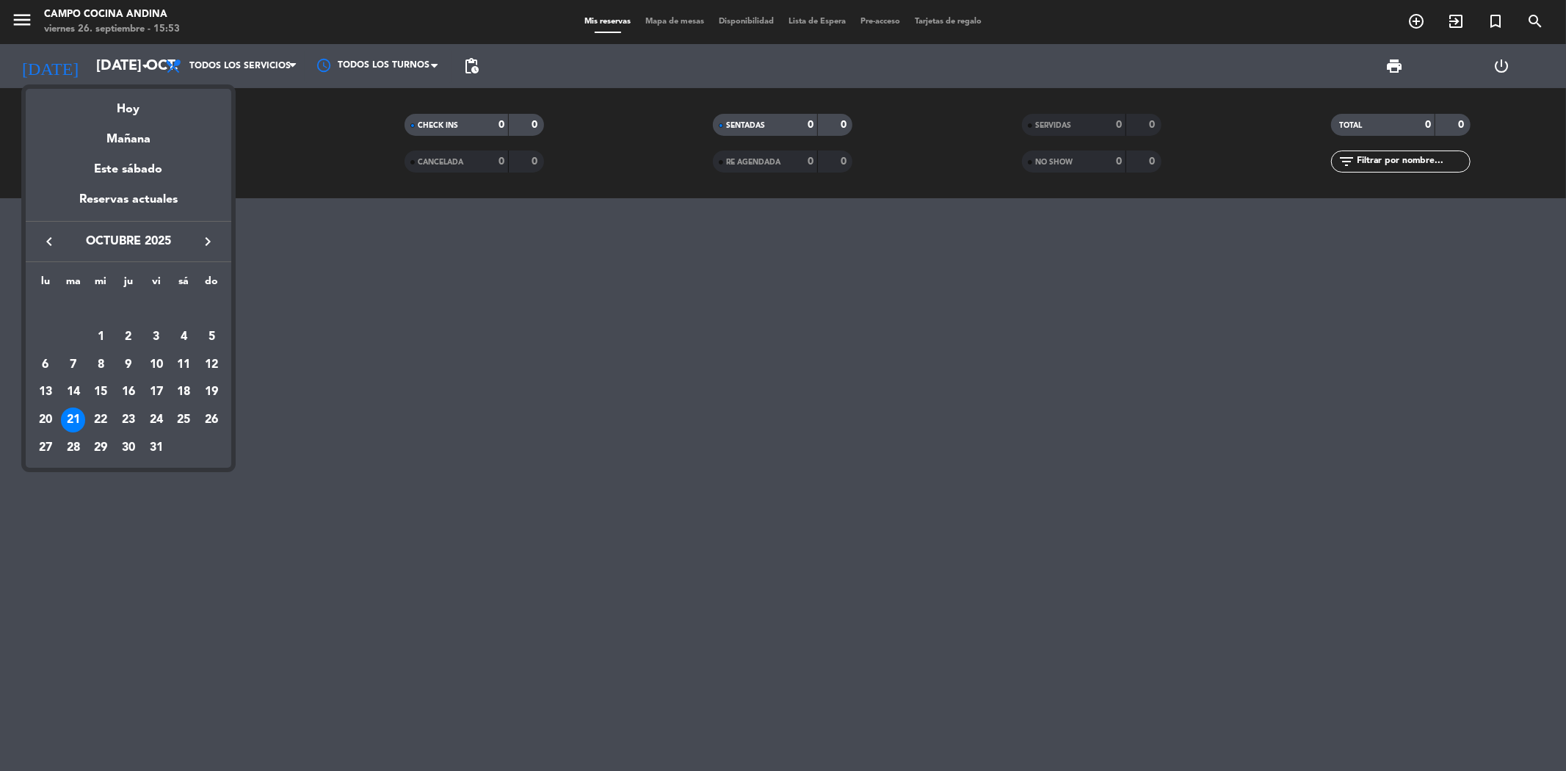
click at [209, 235] on icon "keyboard_arrow_right" at bounding box center [208, 242] width 18 height 18
click at [54, 240] on icon "keyboard_arrow_left" at bounding box center [49, 242] width 18 height 18
click at [96, 362] on div "8" at bounding box center [100, 364] width 25 height 25
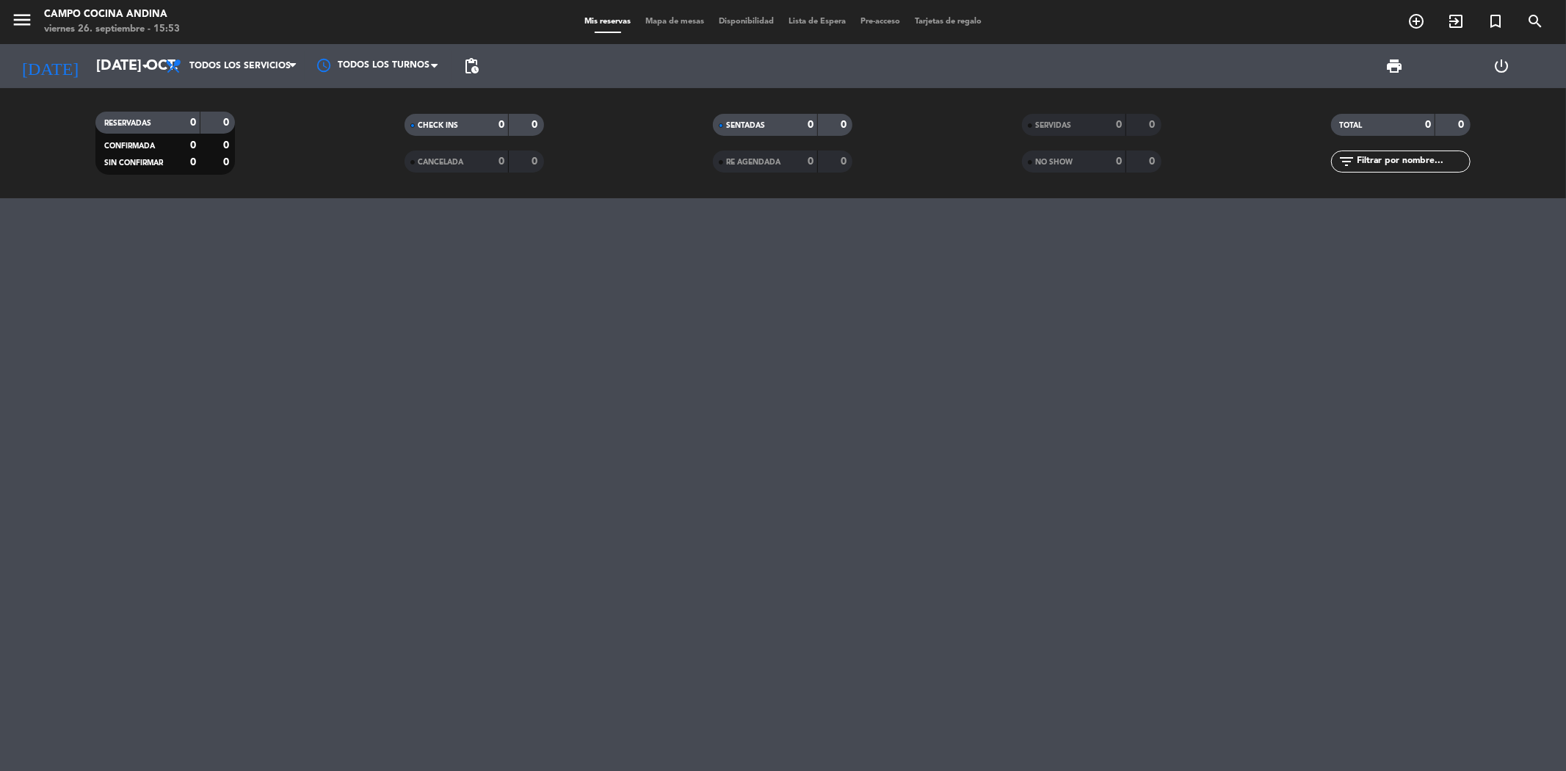
type input "mié. [DATE]"
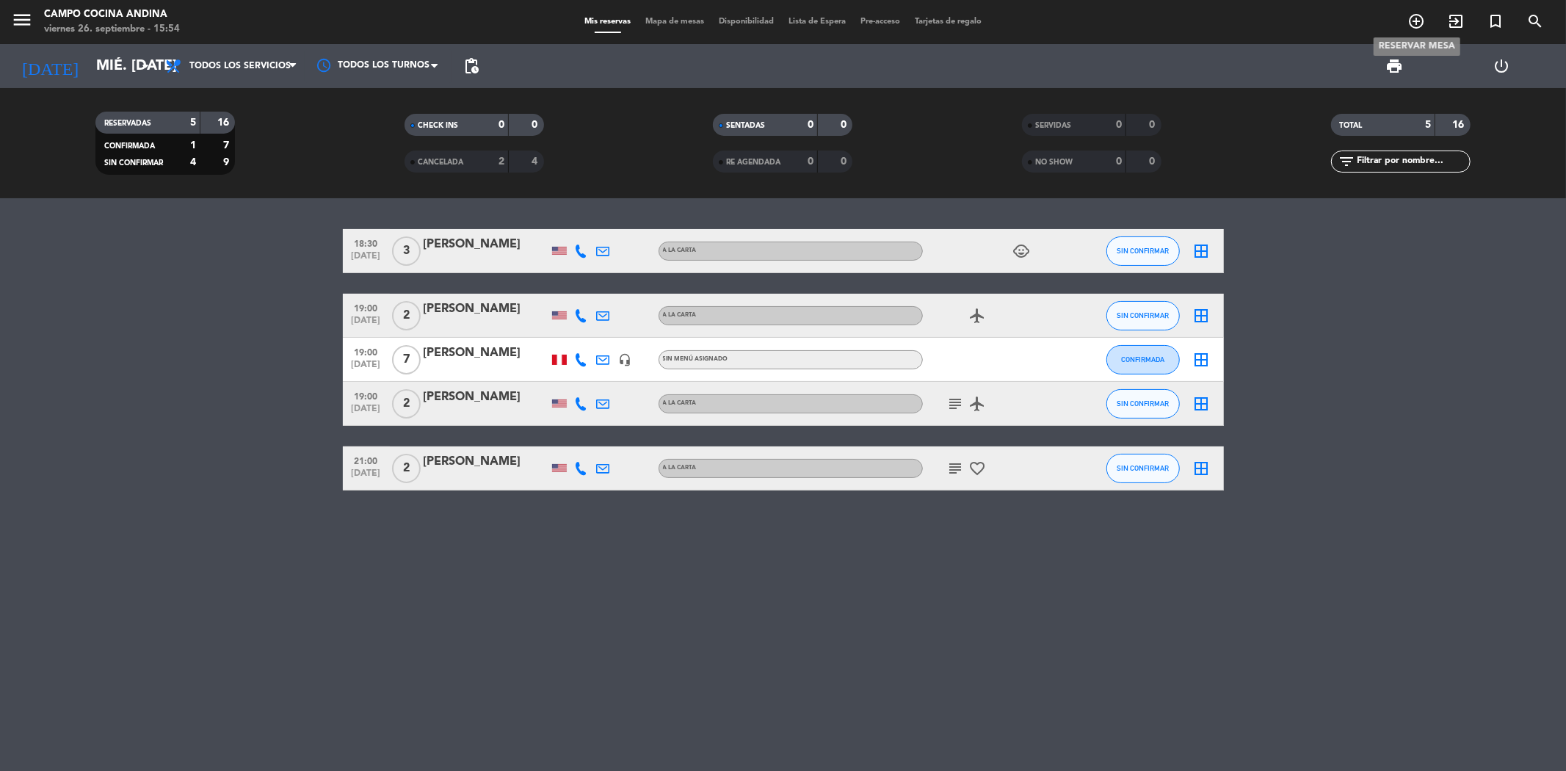
click at [1417, 20] on icon "add_circle_outline" at bounding box center [1416, 21] width 18 height 18
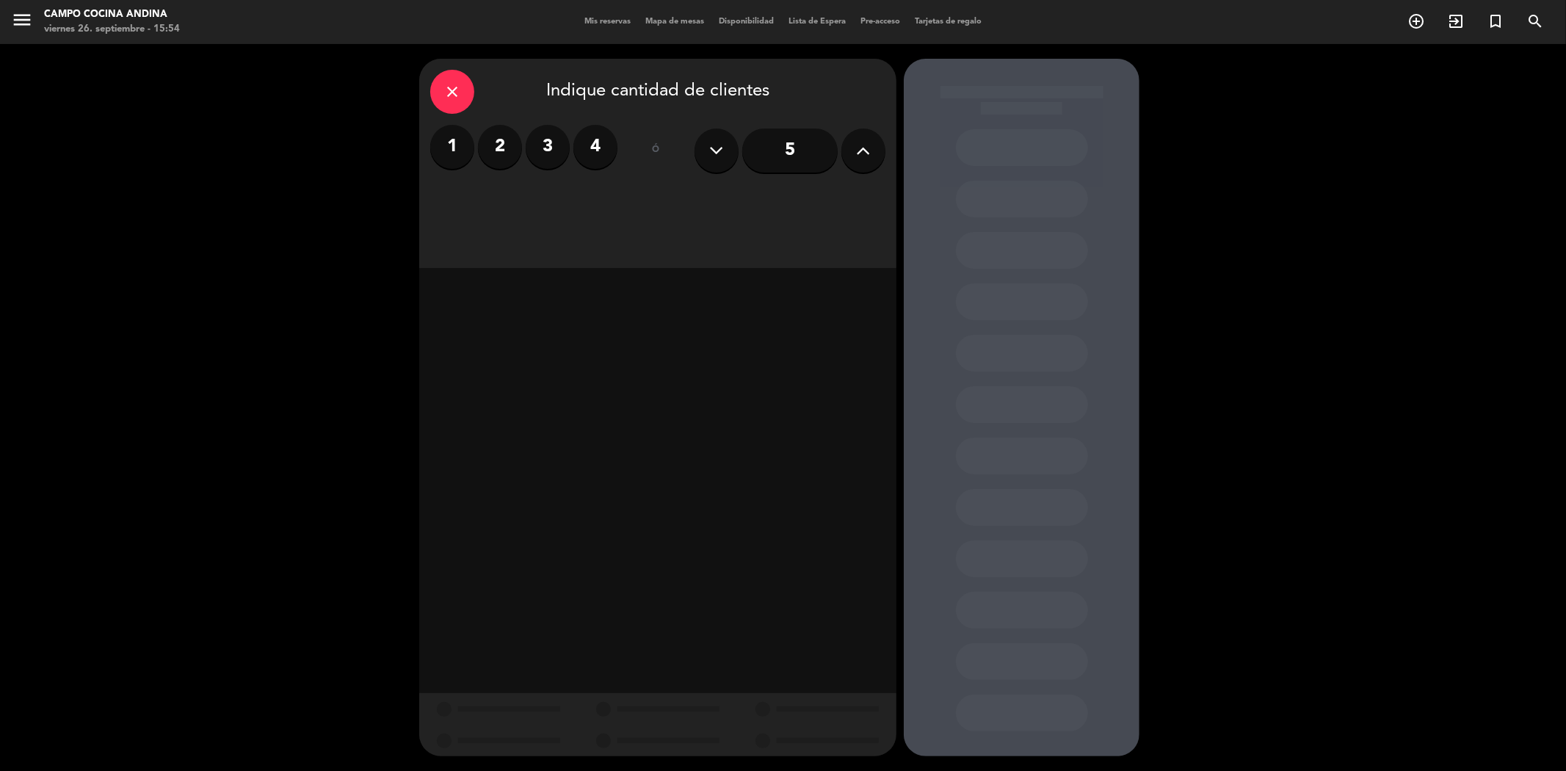
click at [503, 149] on label "2" at bounding box center [500, 147] width 44 height 44
click at [700, 200] on div "Cena" at bounding box center [773, 200] width 226 height 29
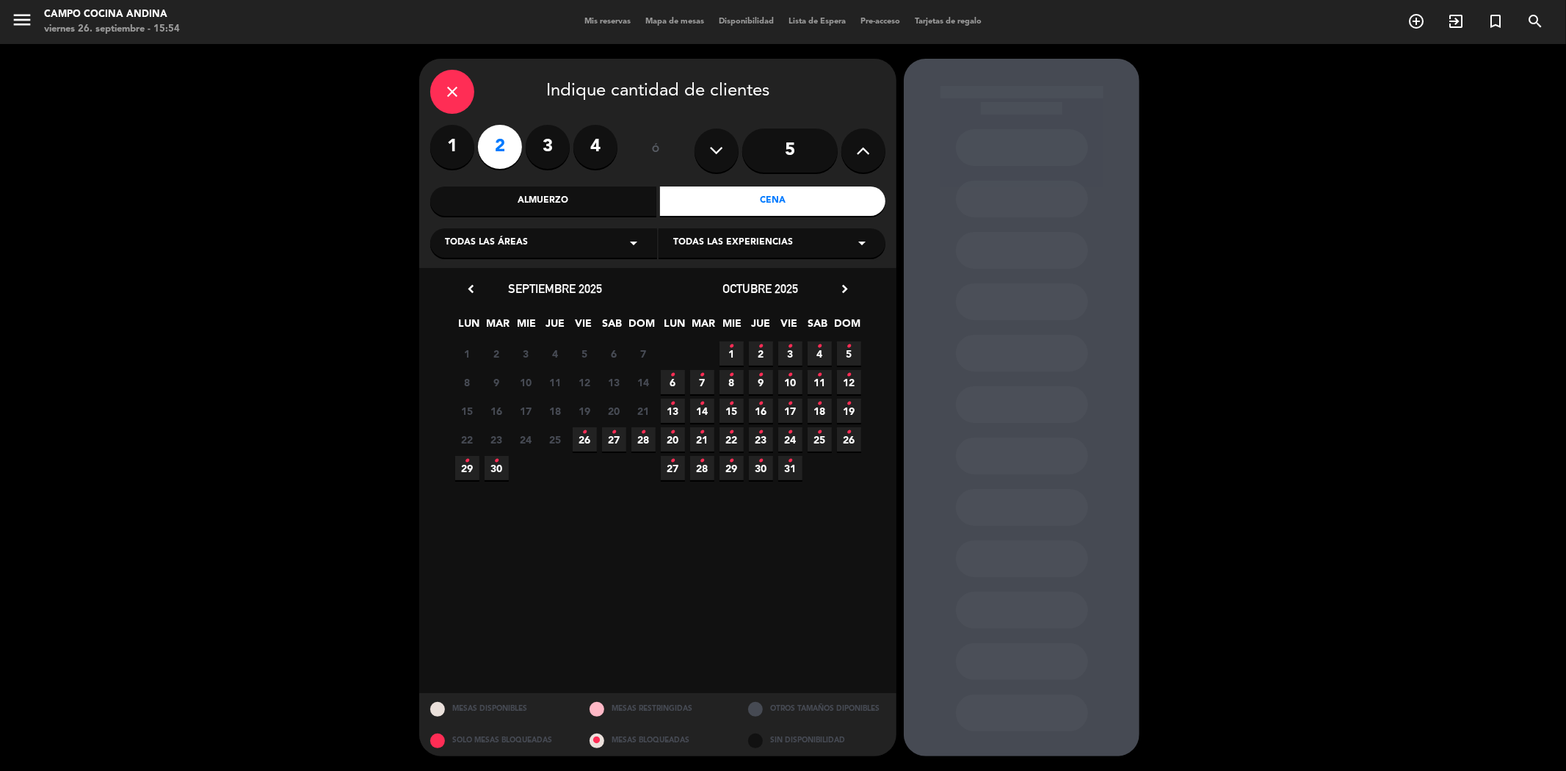
click at [733, 384] on icon "•" at bounding box center [731, 374] width 5 height 23
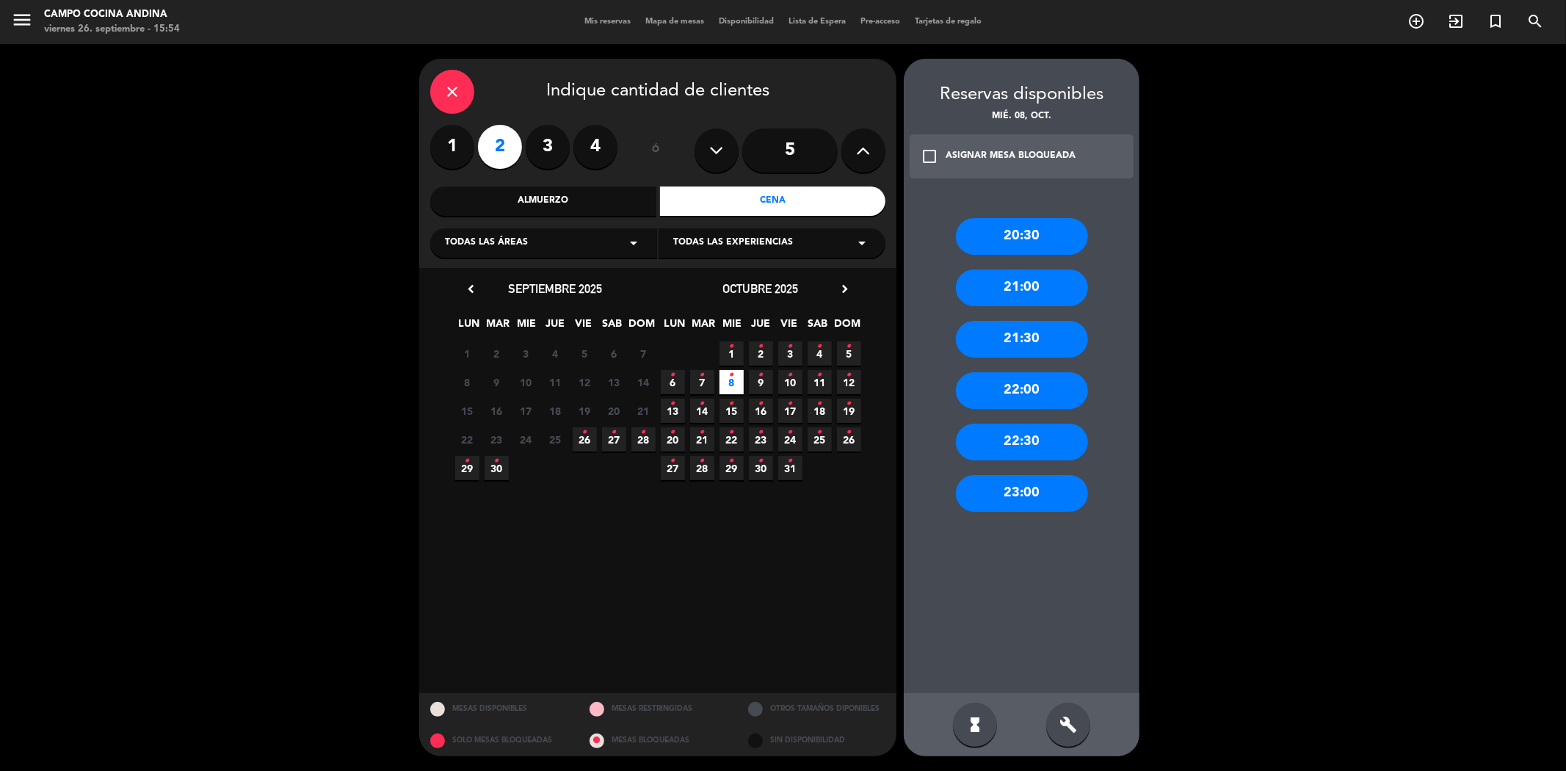
click at [1001, 231] on div "20:30" at bounding box center [1022, 236] width 132 height 37
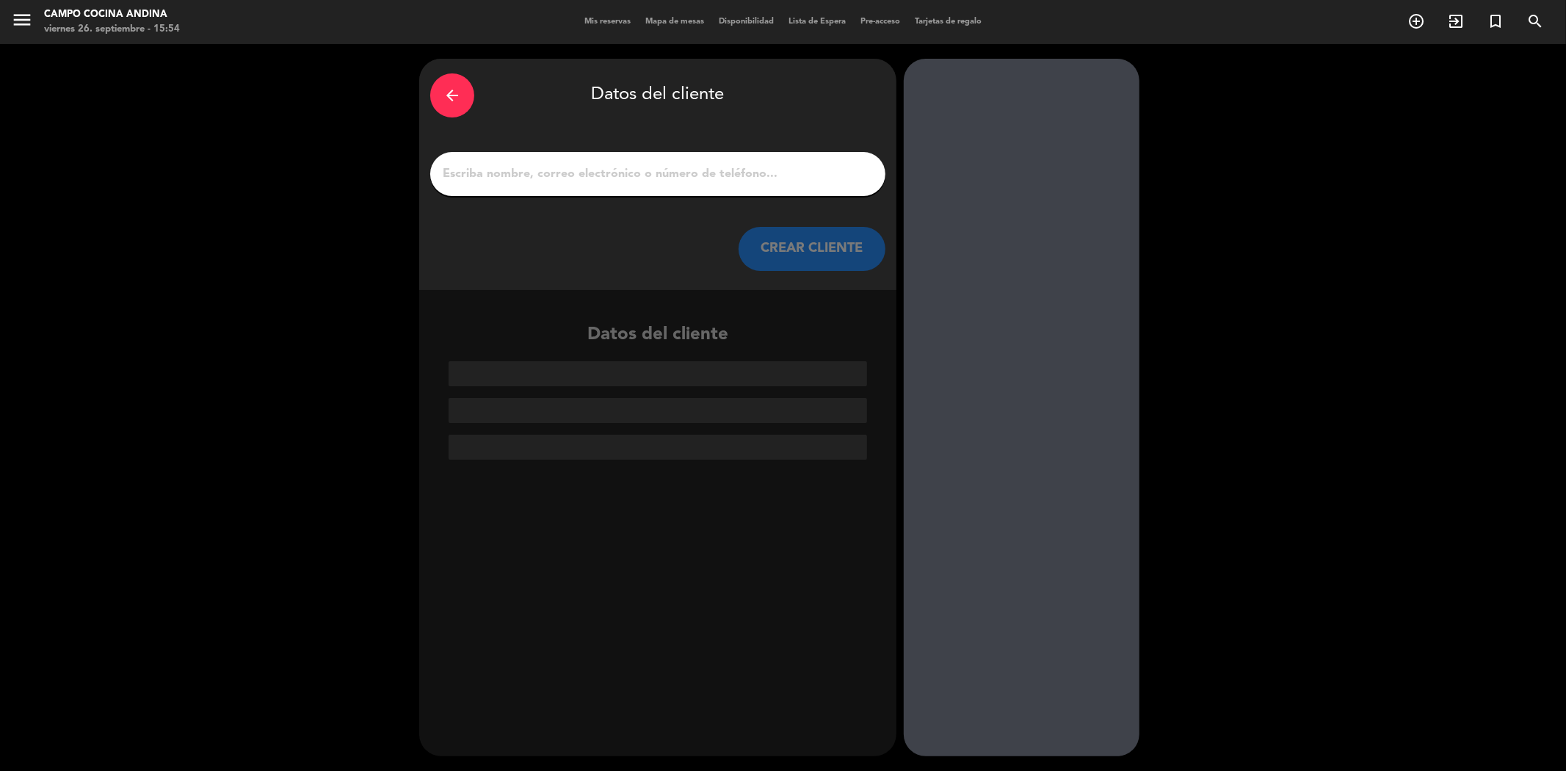
click at [587, 164] on input "1" at bounding box center [657, 174] width 433 height 21
paste input "[PERSON_NAME]"
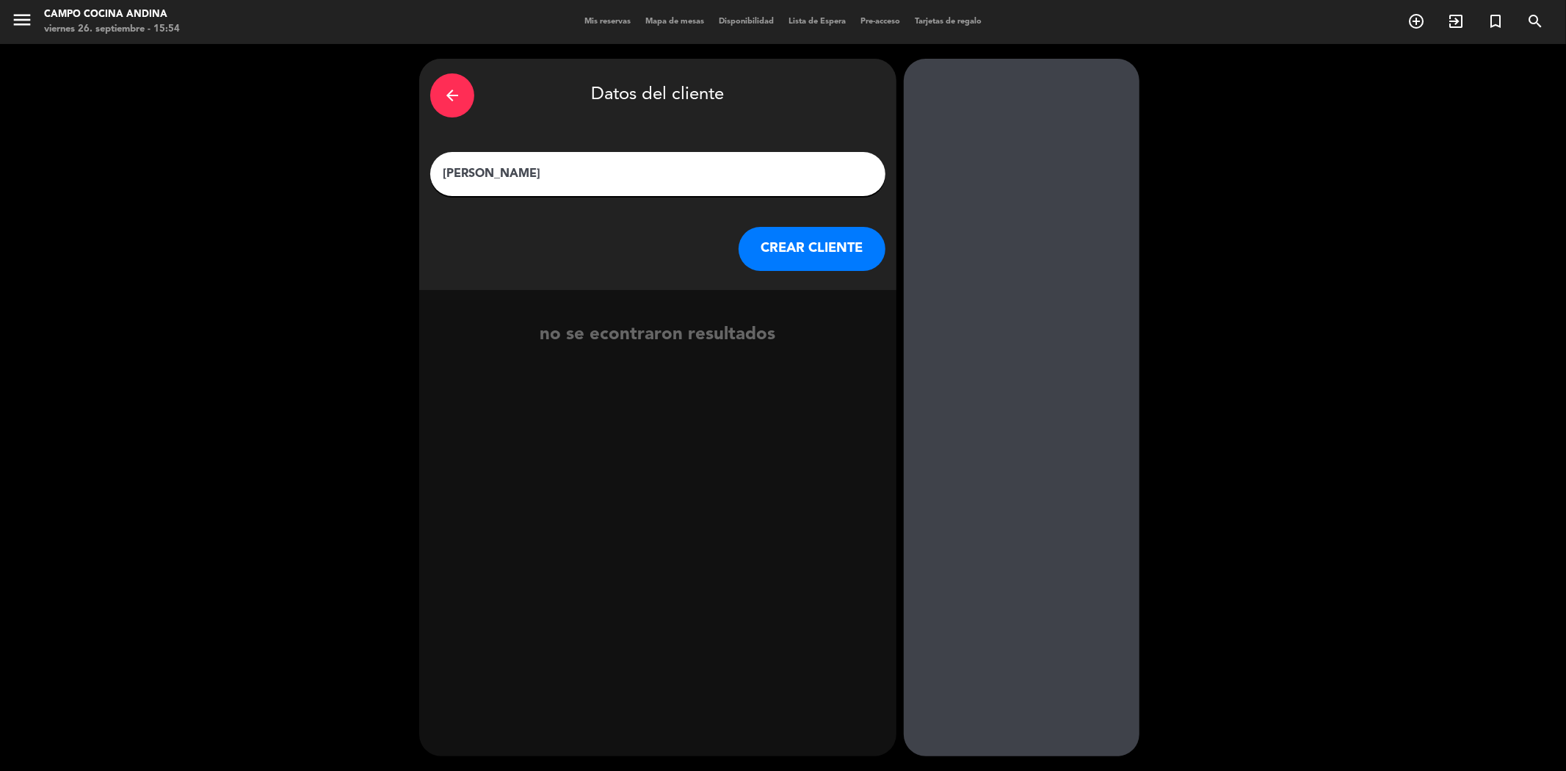
type input "[PERSON_NAME]"
click at [760, 240] on button "CREAR CLIENTE" at bounding box center [812, 249] width 147 height 44
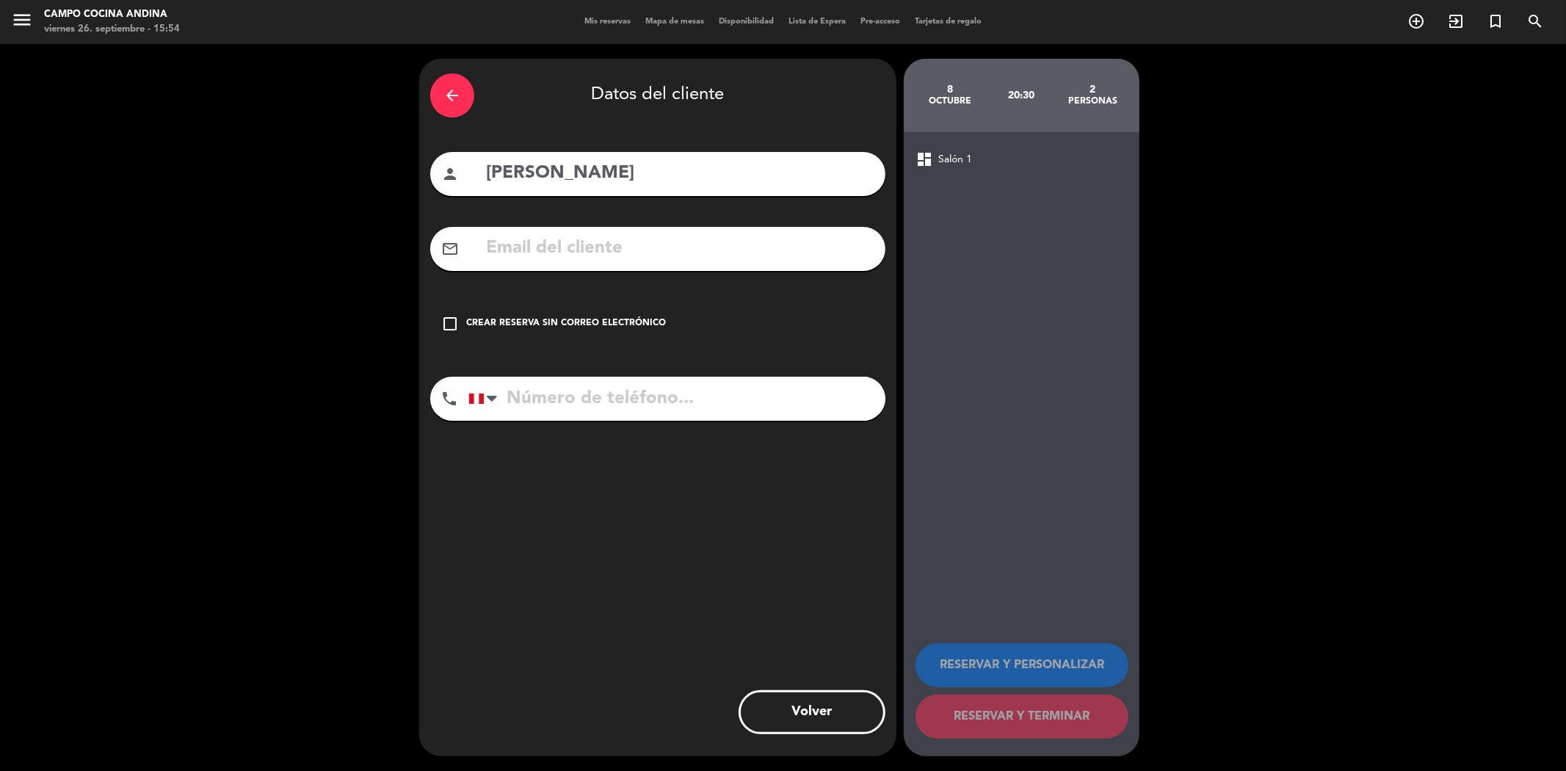
click at [521, 237] on input "text" at bounding box center [680, 248] width 390 height 30
paste input "[EMAIL_ADDRESS][DOMAIN_NAME]"
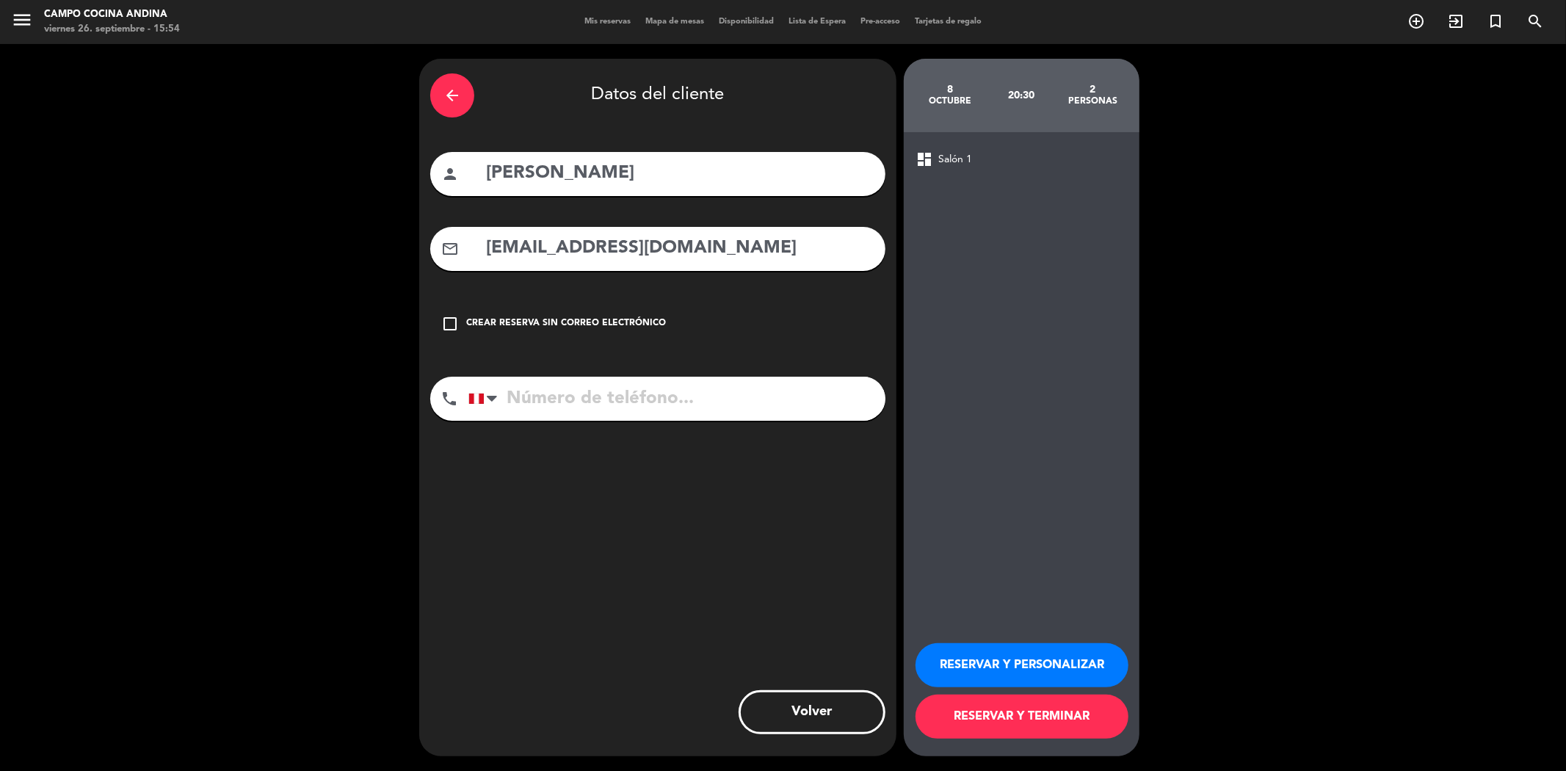
type input "[EMAIL_ADDRESS][DOMAIN_NAME]"
click at [573, 389] on input "tel" at bounding box center [676, 399] width 417 height 44
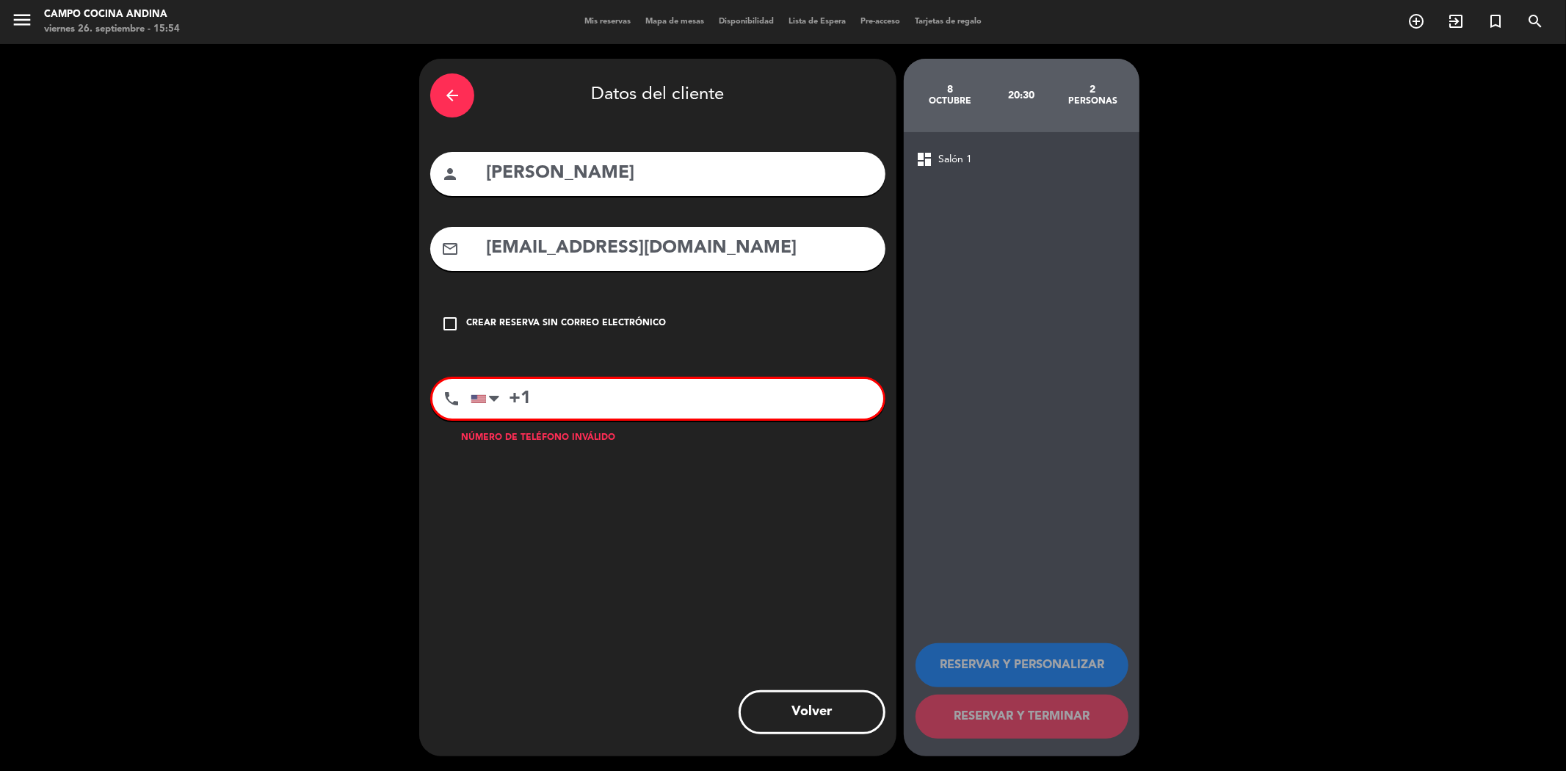
paste input "2040272"
paste input "7872040272"
click at [601, 401] on input "[PHONE_NUMBER]" at bounding box center [677, 399] width 413 height 40
drag, startPoint x: 605, startPoint y: 399, endPoint x: 532, endPoint y: 399, distance: 72.7
click at [532, 399] on input "[PHONE_NUMBER]" at bounding box center [677, 399] width 413 height 40
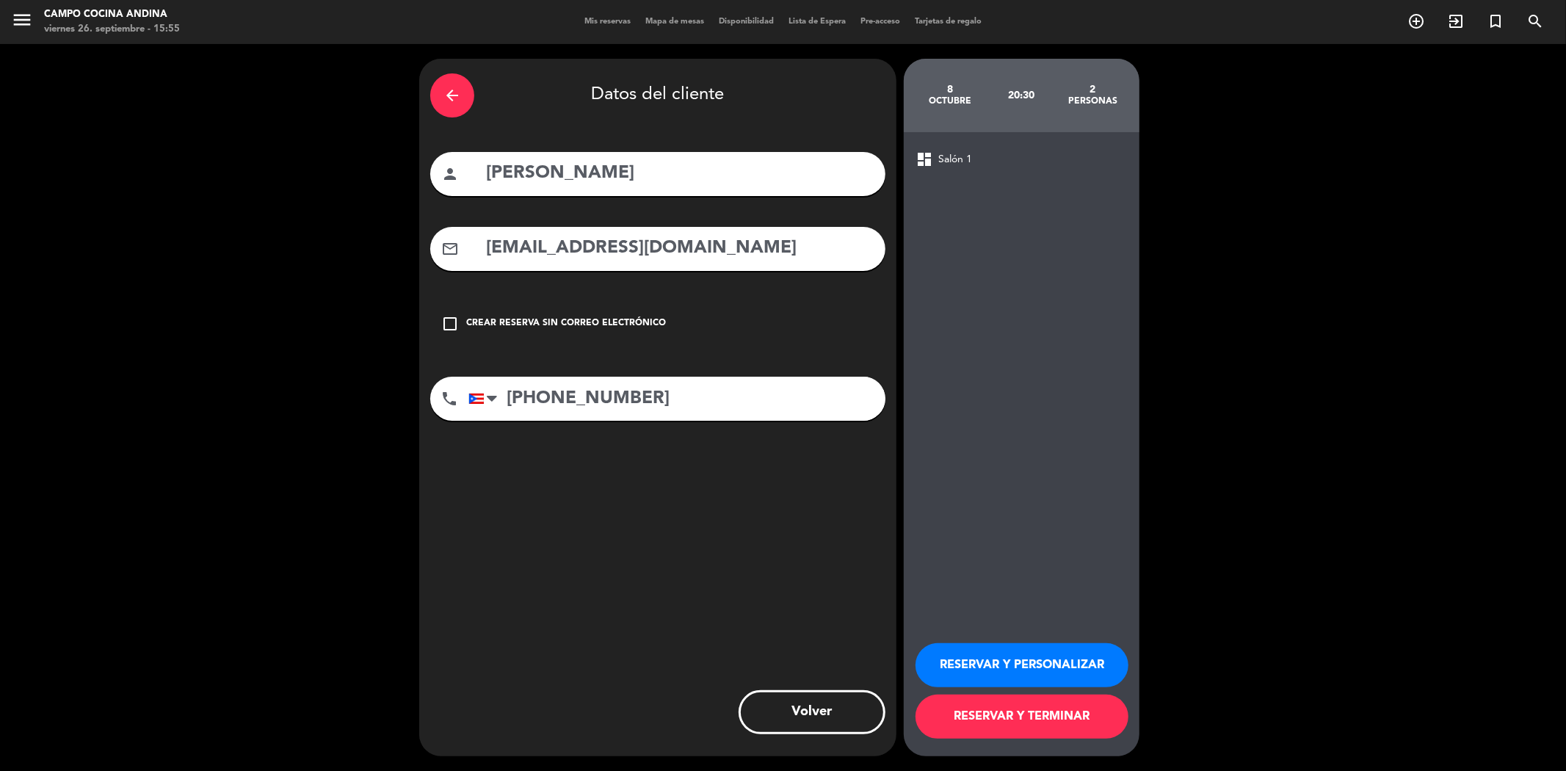
type input "[PHONE_NUMBER]"
click at [1035, 707] on button "RESERVAR Y TERMINAR" at bounding box center [1022, 717] width 213 height 44
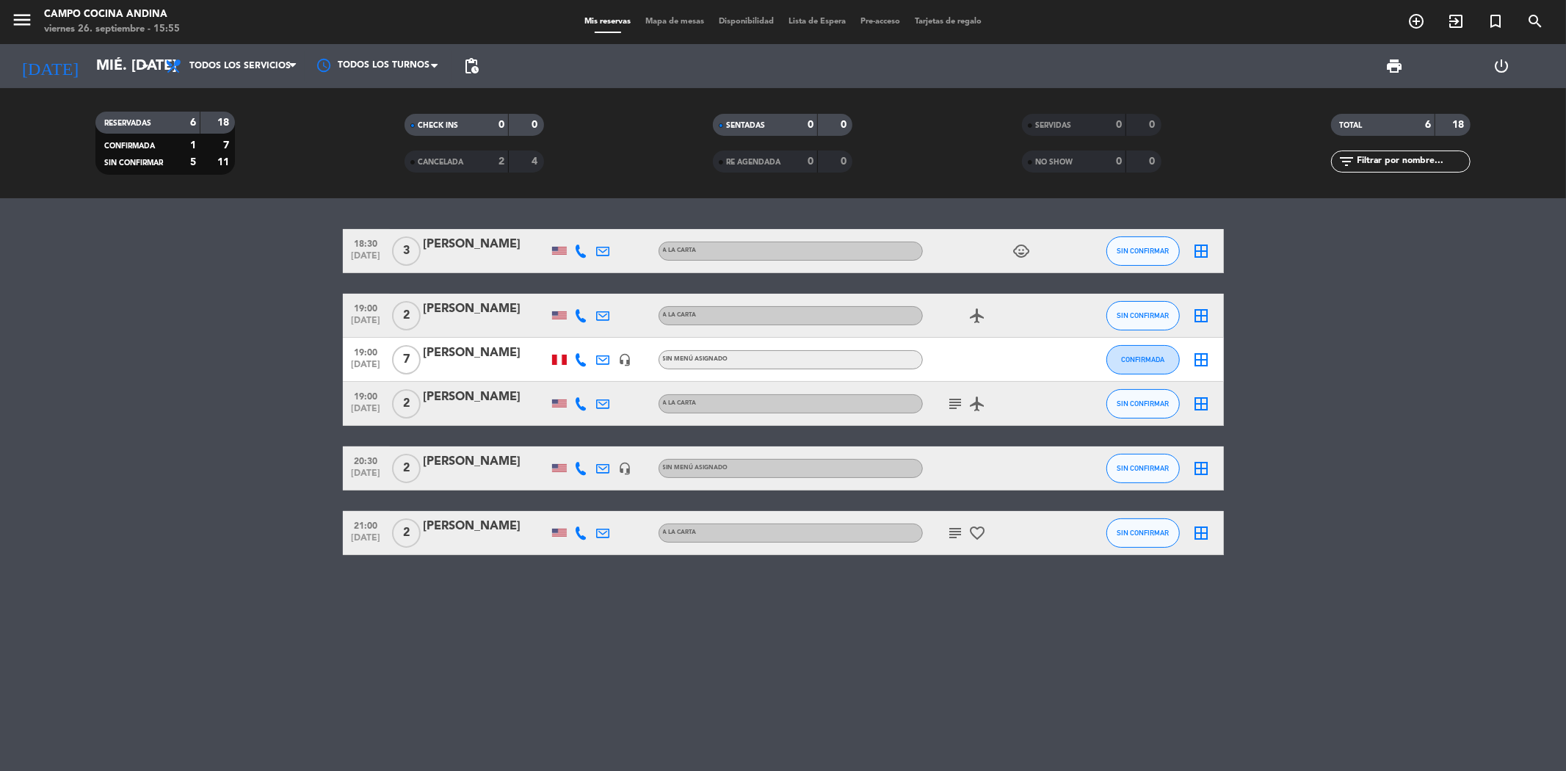
click at [442, 465] on div "[PERSON_NAME]" at bounding box center [486, 461] width 125 height 19
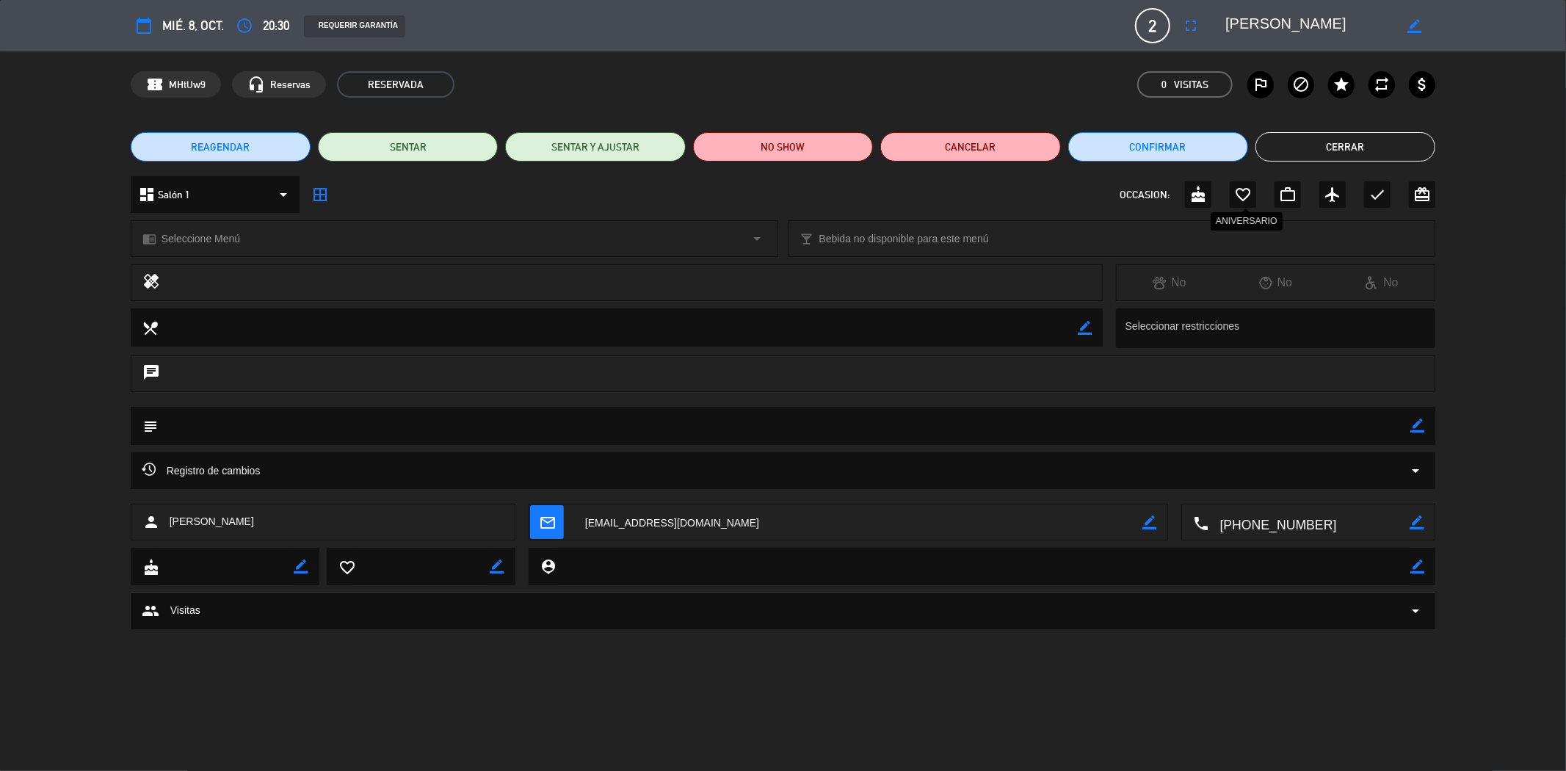
click at [1239, 197] on icon "favorite_border" at bounding box center [1243, 195] width 18 height 18
click at [1353, 141] on button "Cerrar" at bounding box center [1346, 146] width 180 height 29
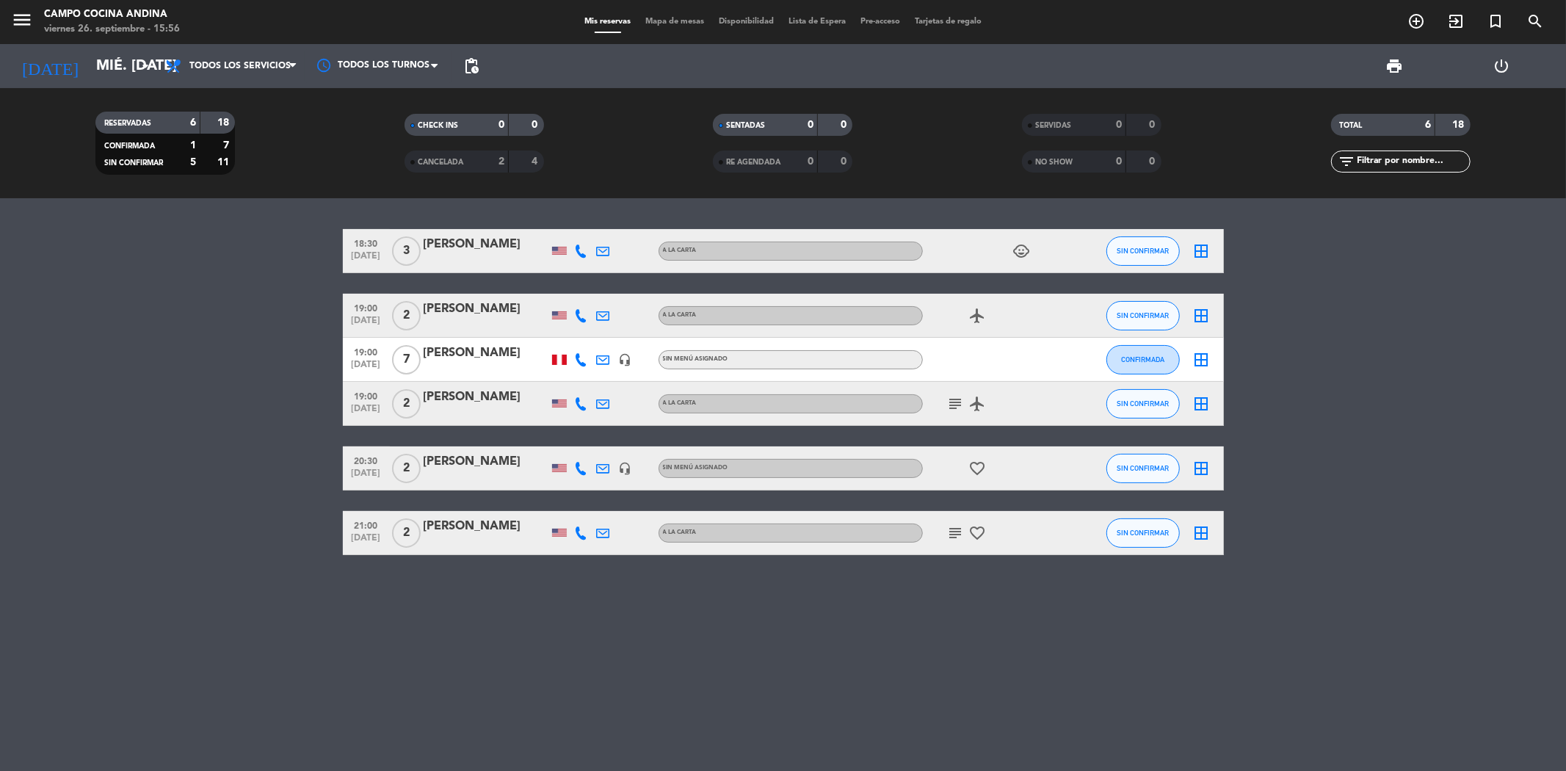
click at [962, 531] on icon "subject" at bounding box center [956, 533] width 18 height 18
click at [975, 525] on icon "favorite_border" at bounding box center [978, 533] width 18 height 18
